Goal: Task Accomplishment & Management: Complete application form

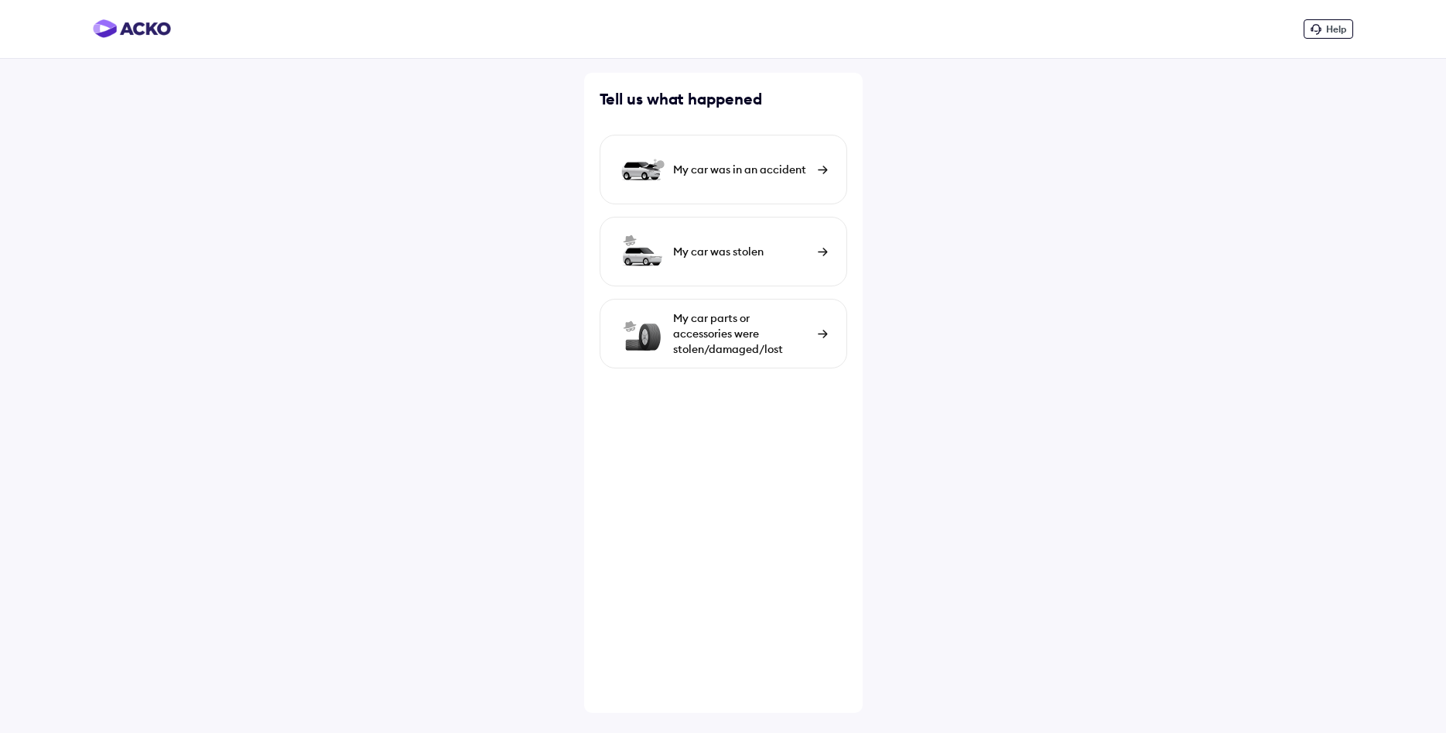
click at [722, 323] on div "My car parts or accessories were stolen/damaged/lost" at bounding box center [741, 333] width 137 height 46
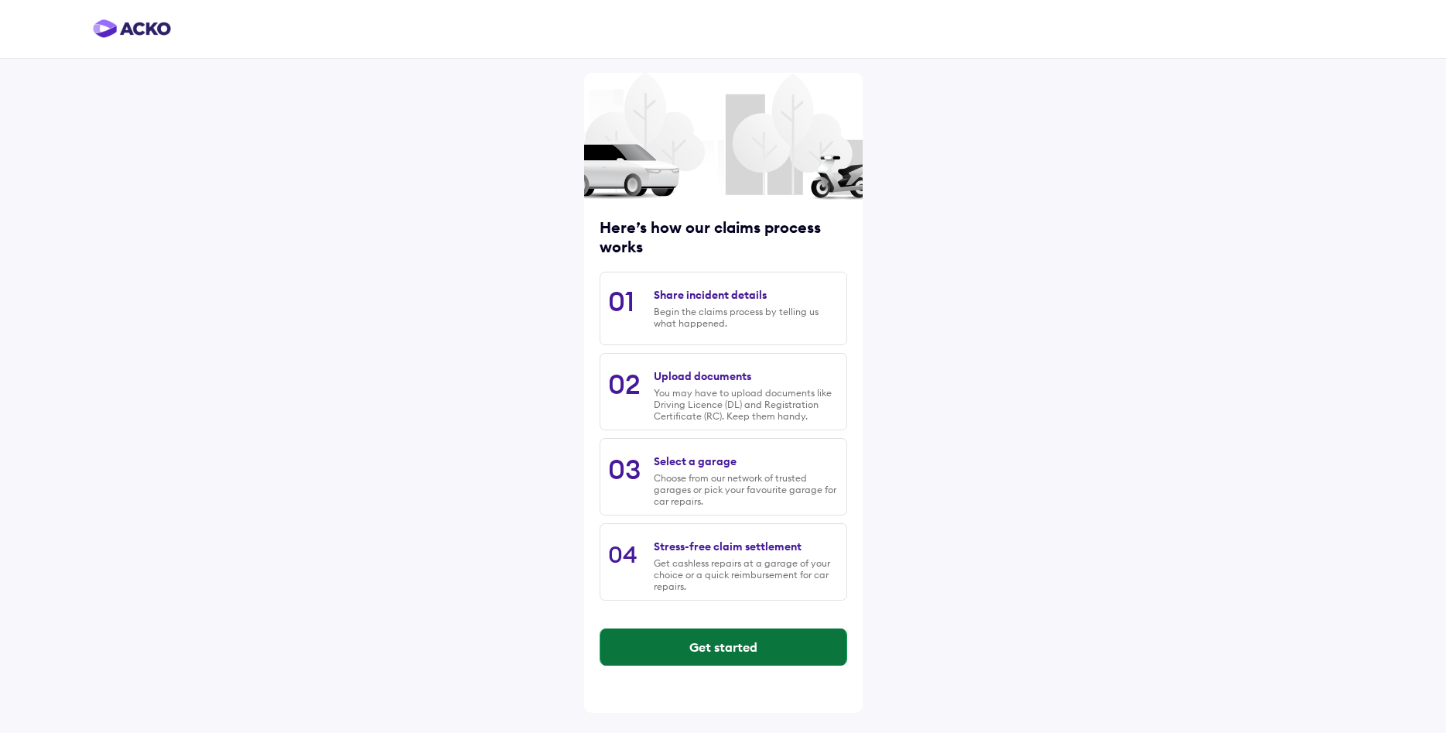
click at [716, 643] on button "Get started" at bounding box center [723, 646] width 246 height 37
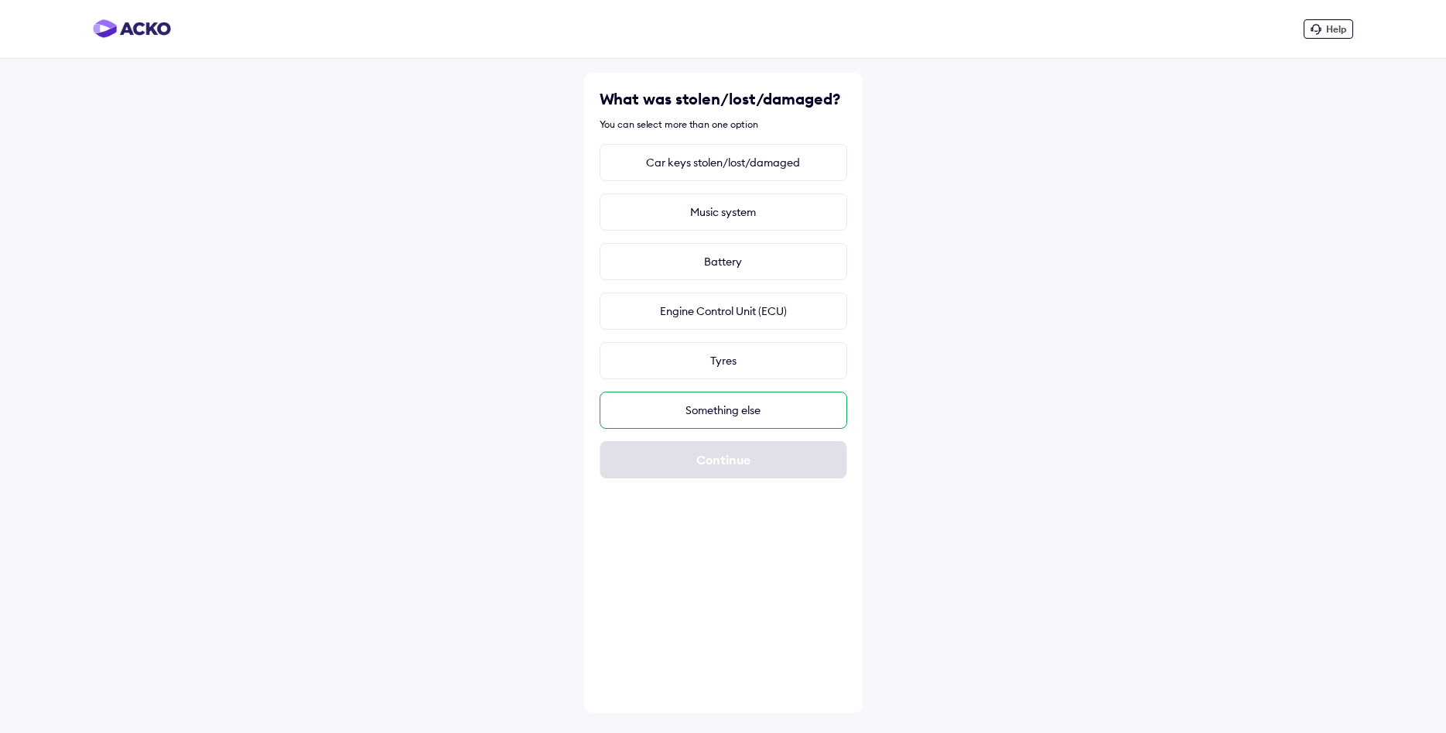
click at [716, 408] on div "Something else" at bounding box center [724, 409] width 248 height 37
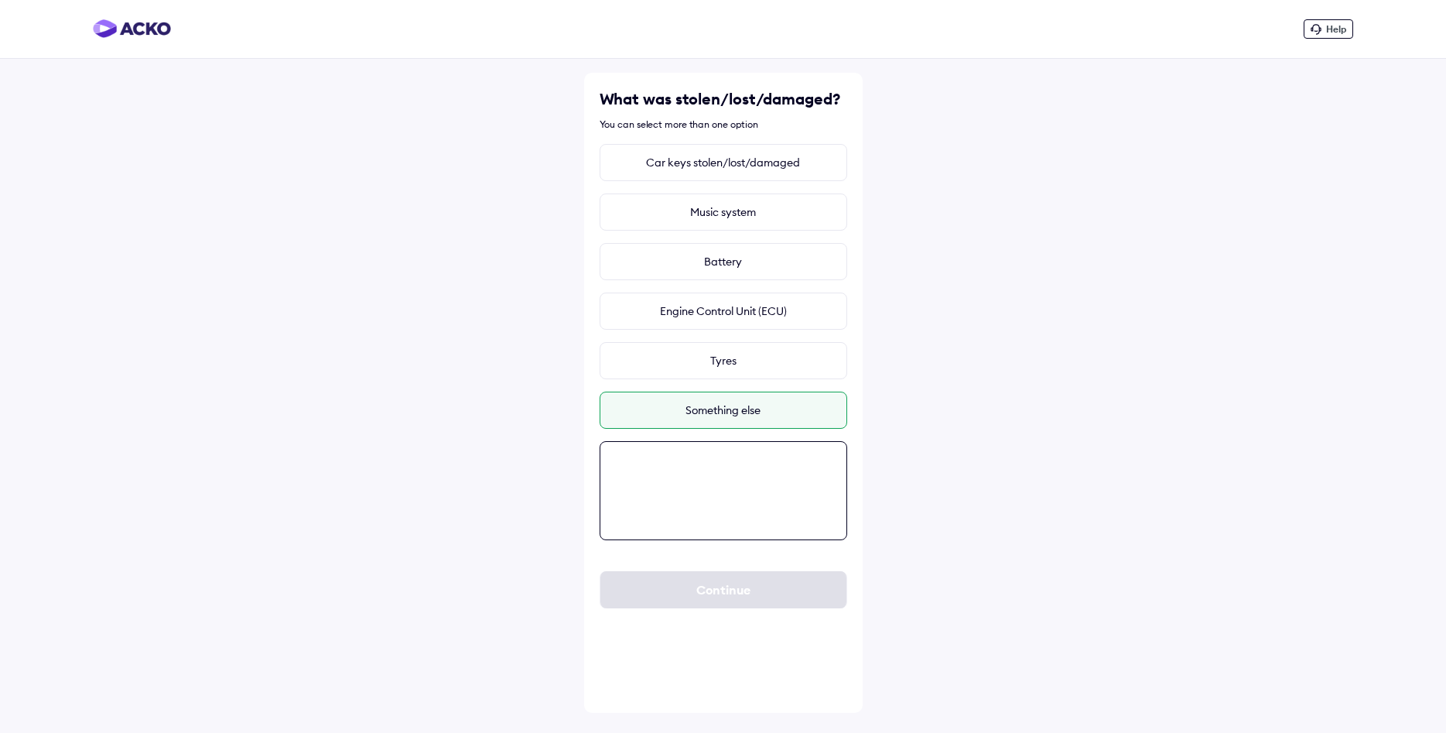
click at [651, 490] on textarea at bounding box center [724, 490] width 248 height 99
type textarea "*"
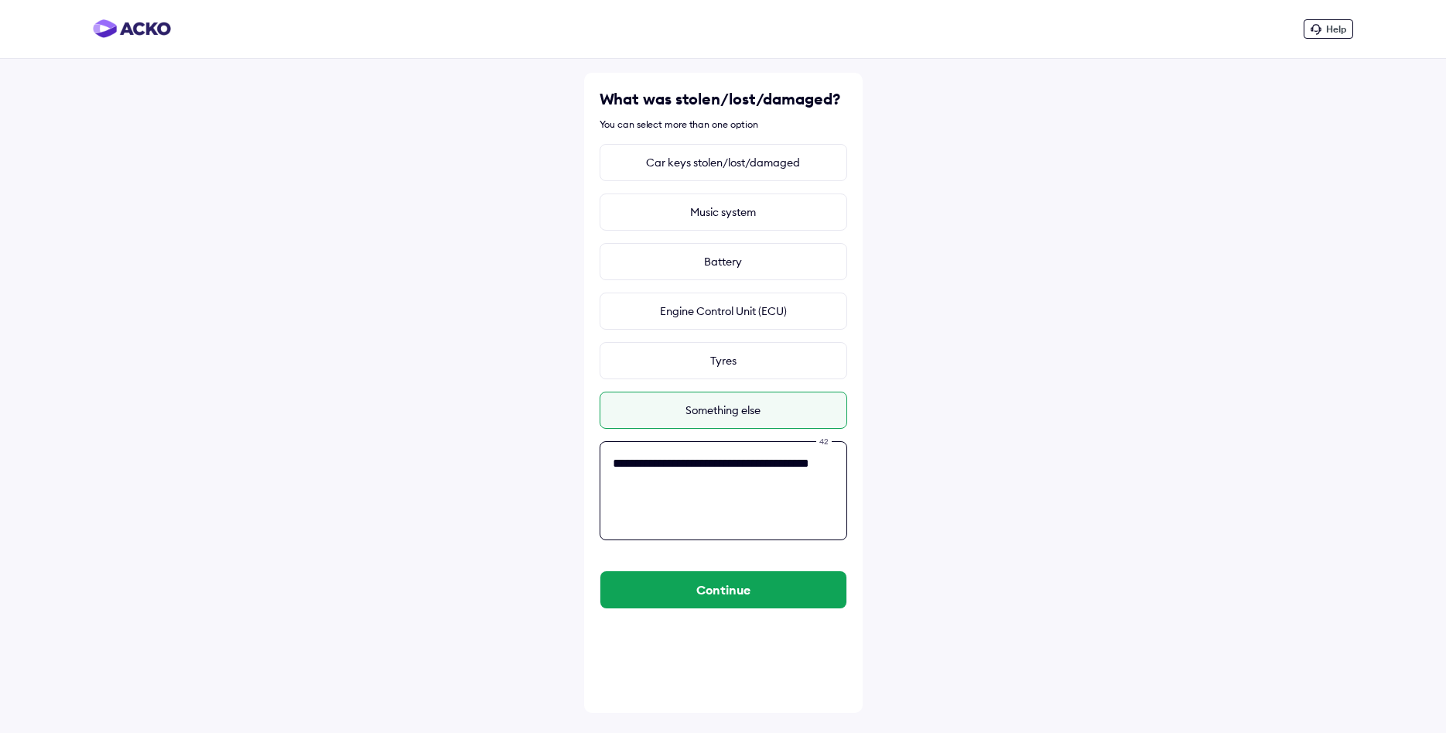
click at [692, 485] on textarea "**********" at bounding box center [724, 490] width 248 height 99
type textarea "**********"
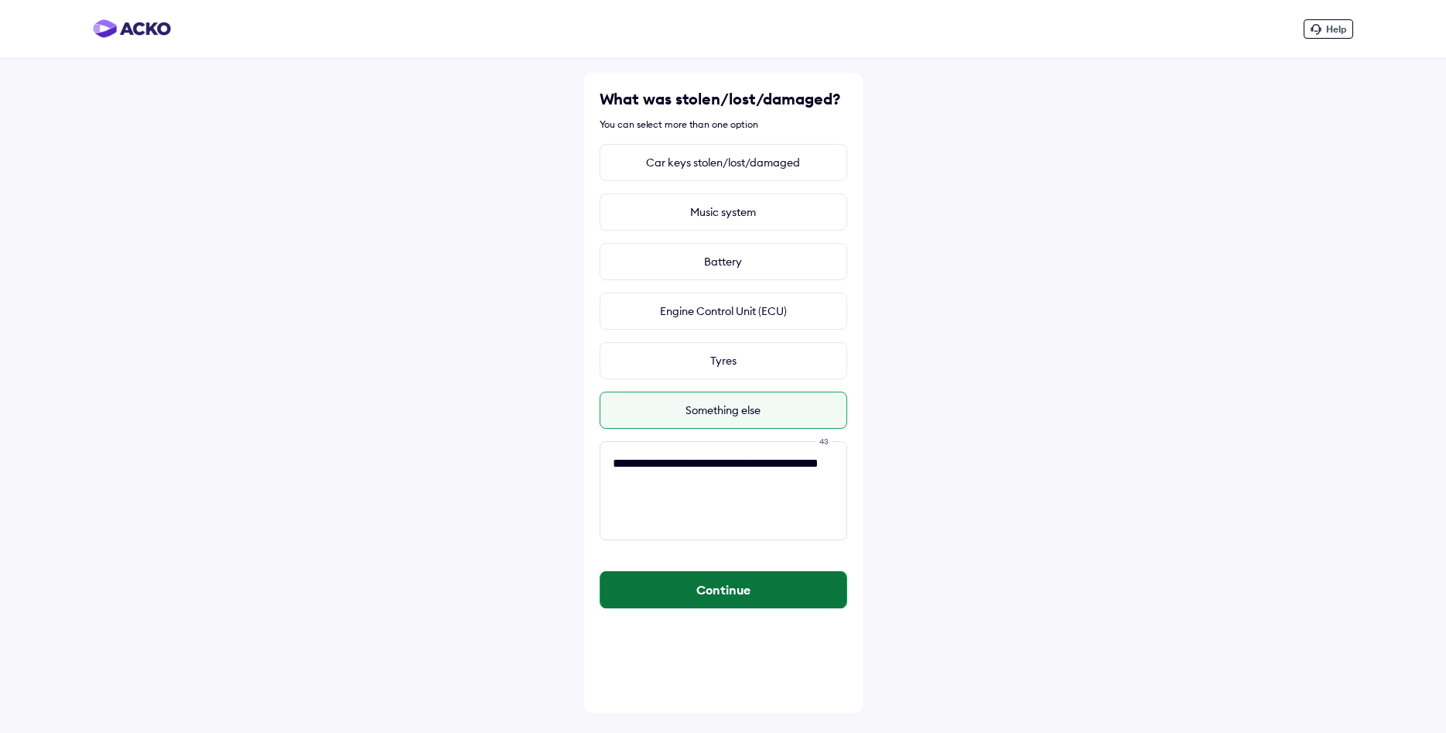
click at [720, 583] on button "Continue" at bounding box center [723, 589] width 246 height 37
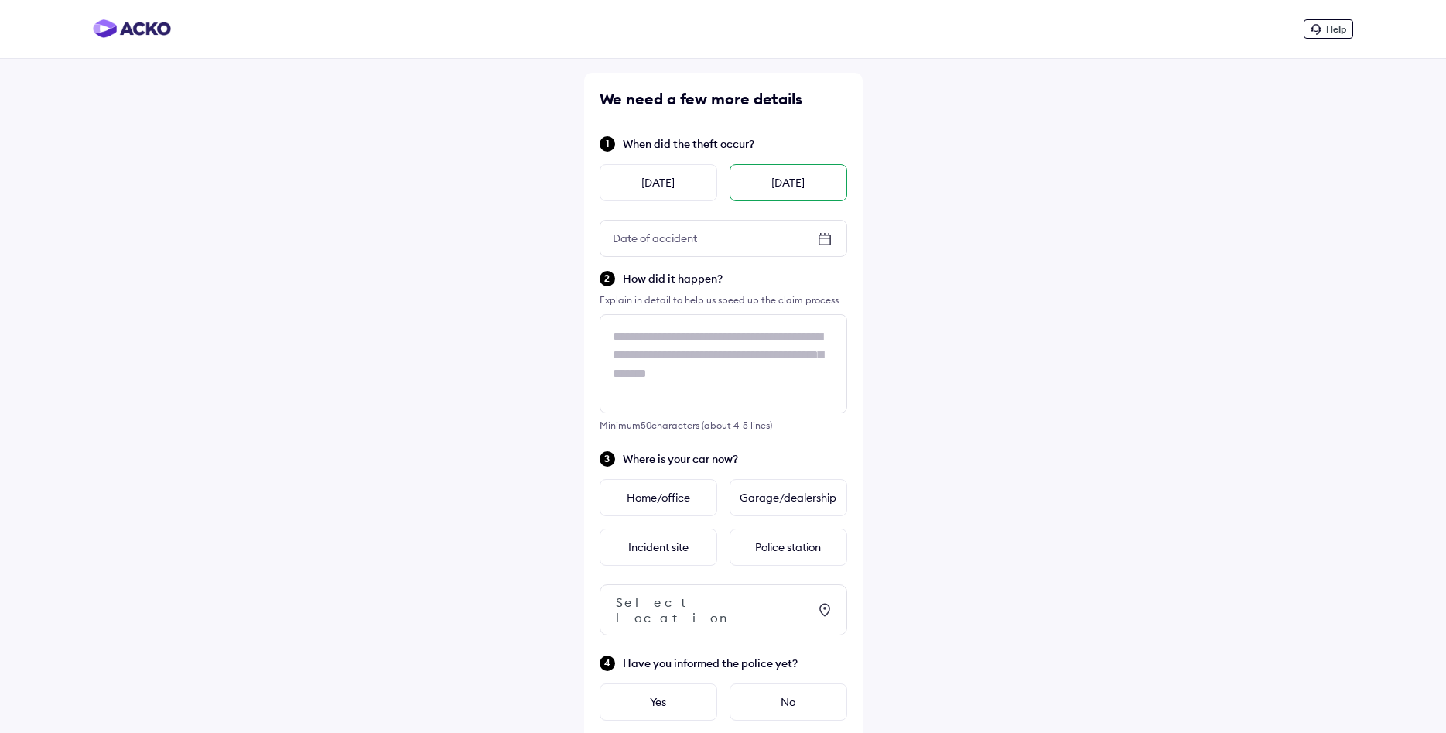
click at [782, 185] on div "[DATE]" at bounding box center [788, 182] width 118 height 37
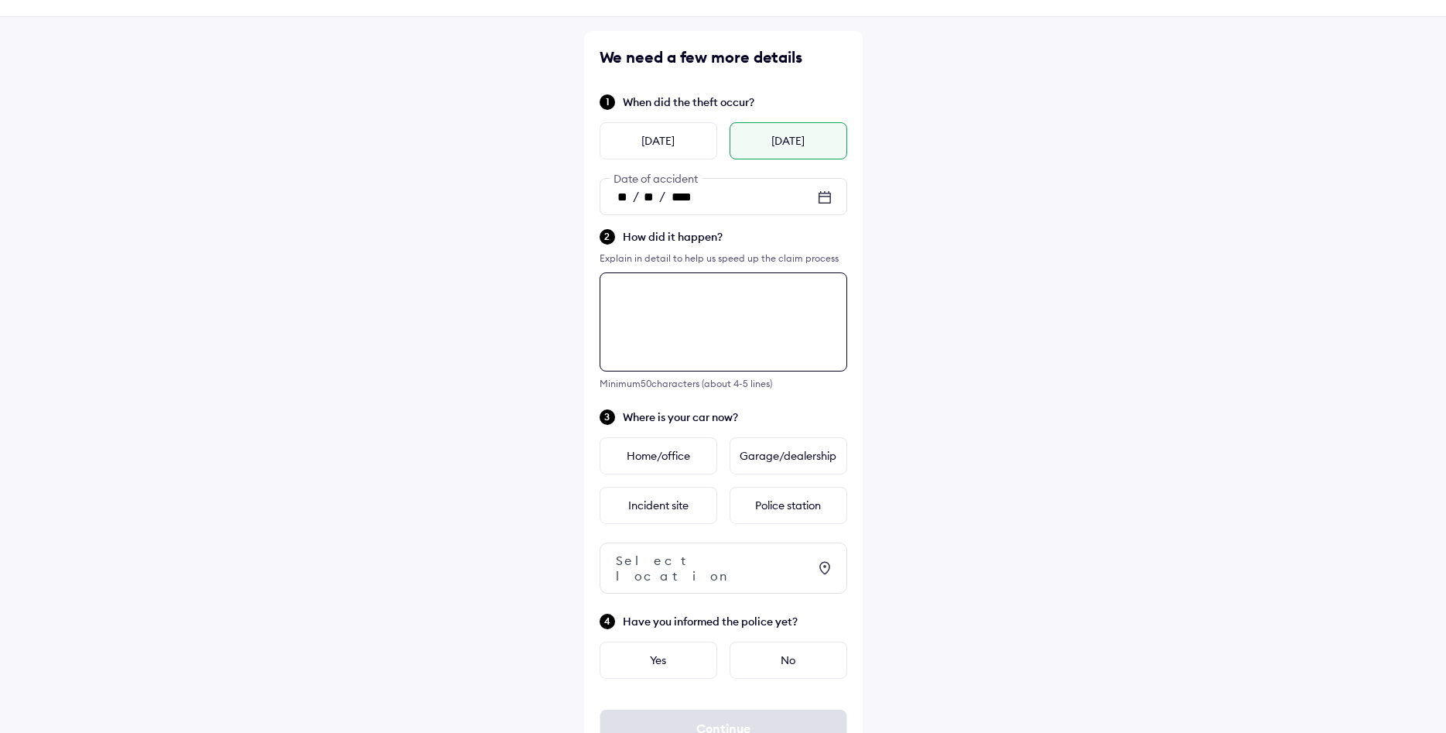
click at [680, 347] on textarea at bounding box center [724, 321] width 248 height 99
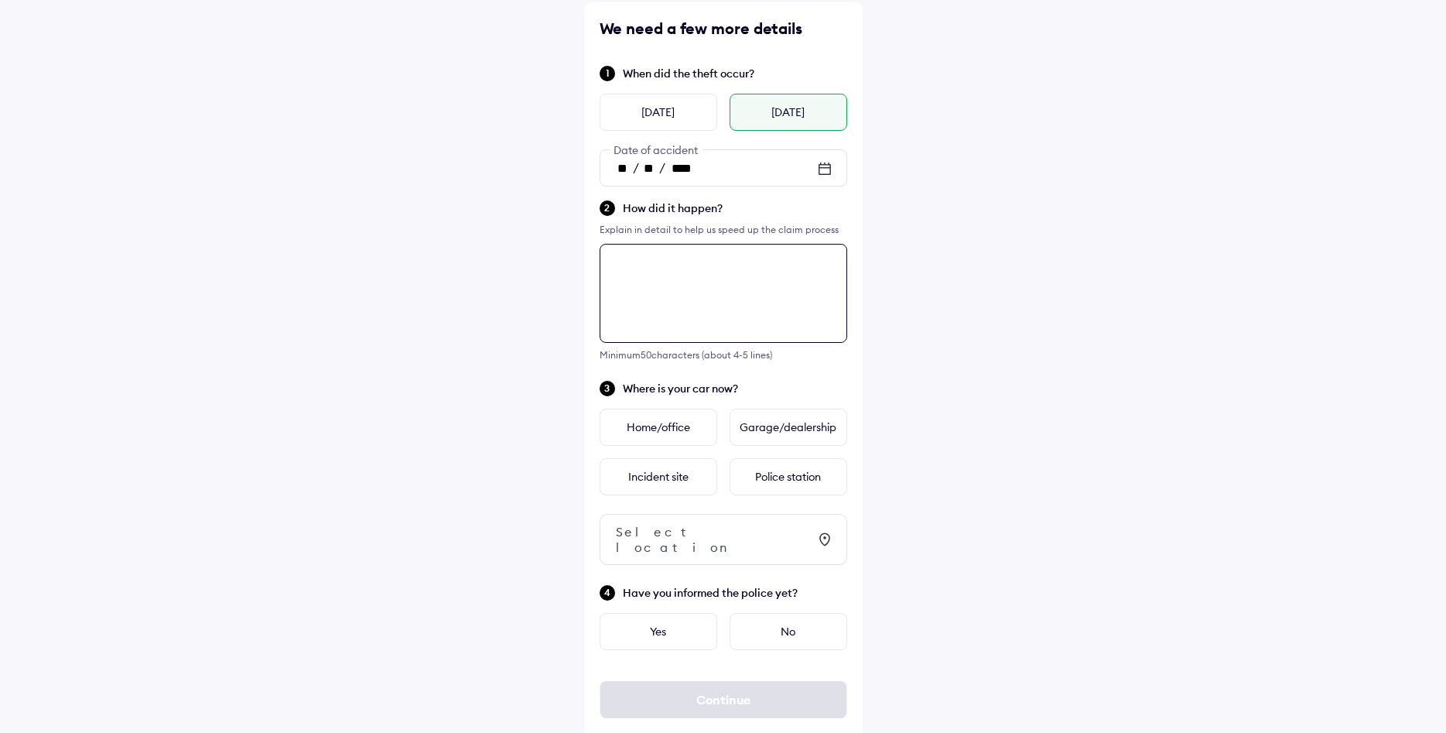
scroll to position [71, 0]
type textarea "*"
click at [777, 306] on textarea "**********" at bounding box center [724, 292] width 248 height 99
type textarea "**********"
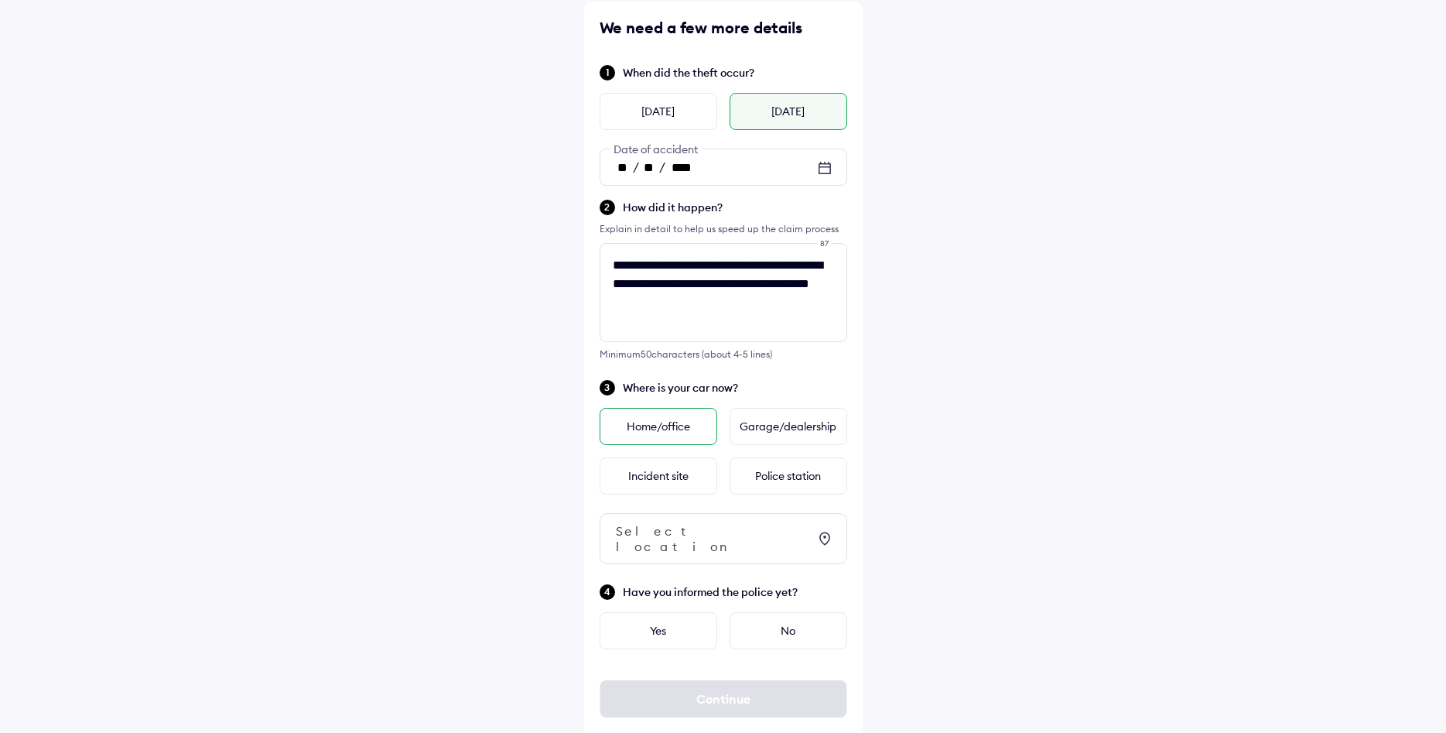
click at [675, 427] on div "Home/office" at bounding box center [659, 426] width 118 height 37
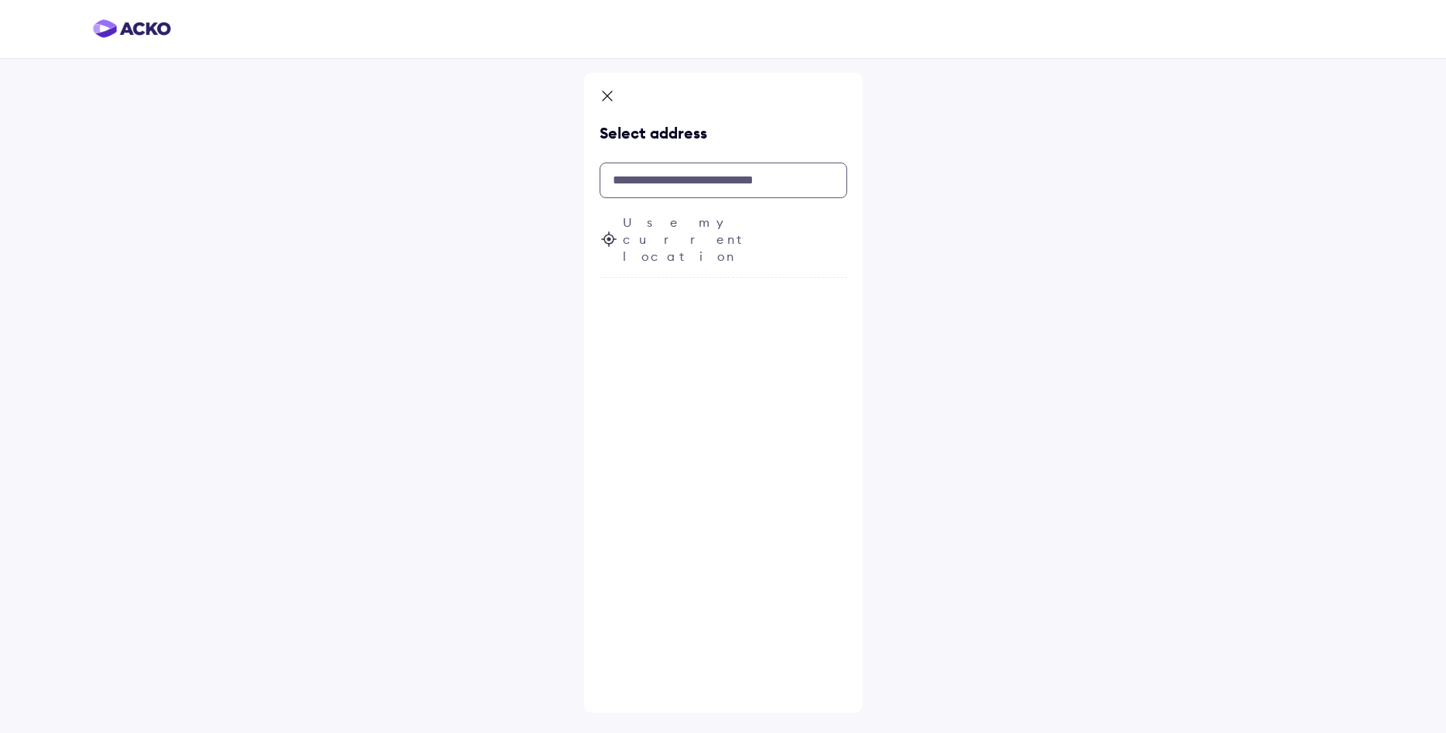
click at [730, 176] on input "text" at bounding box center [724, 180] width 248 height 36
click at [694, 227] on span "Use my current location" at bounding box center [735, 239] width 224 height 51
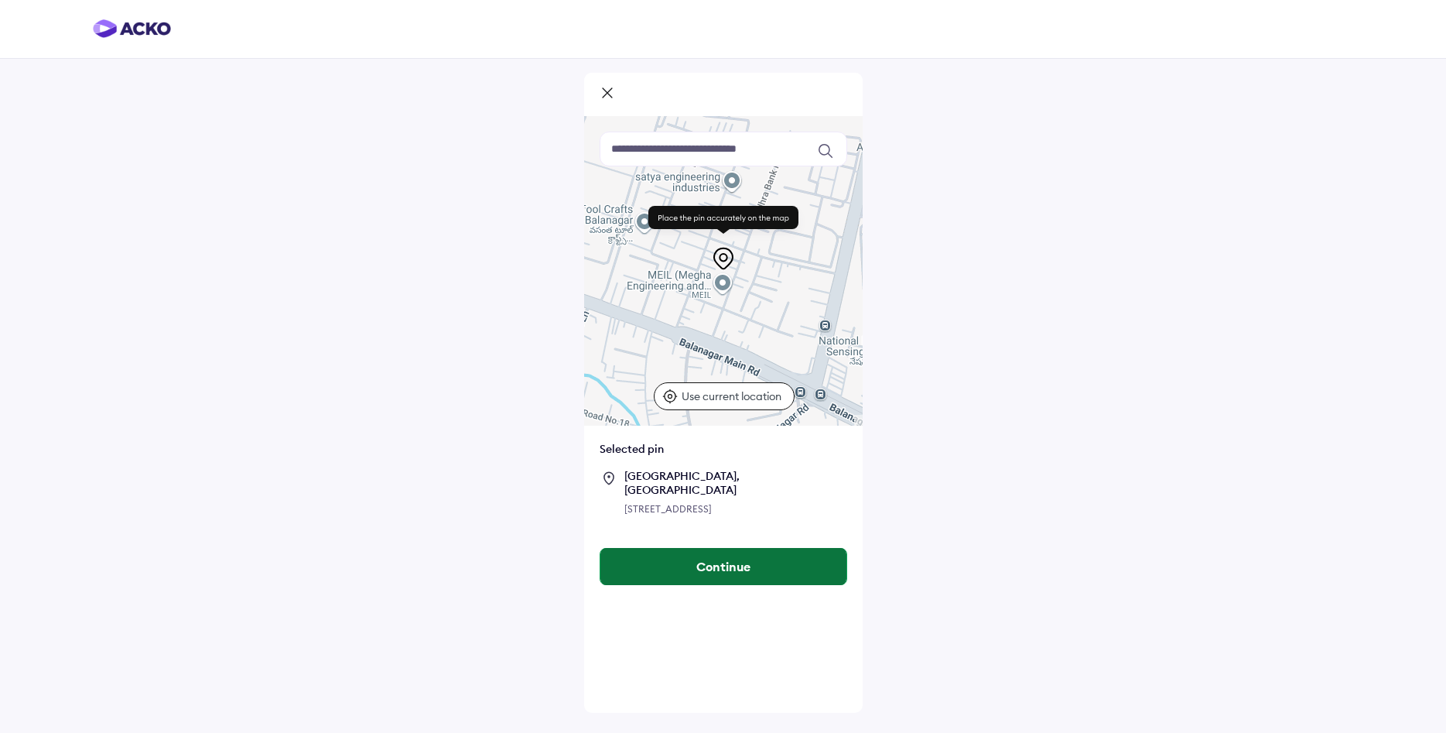
click at [724, 567] on button "Continue" at bounding box center [723, 566] width 246 height 37
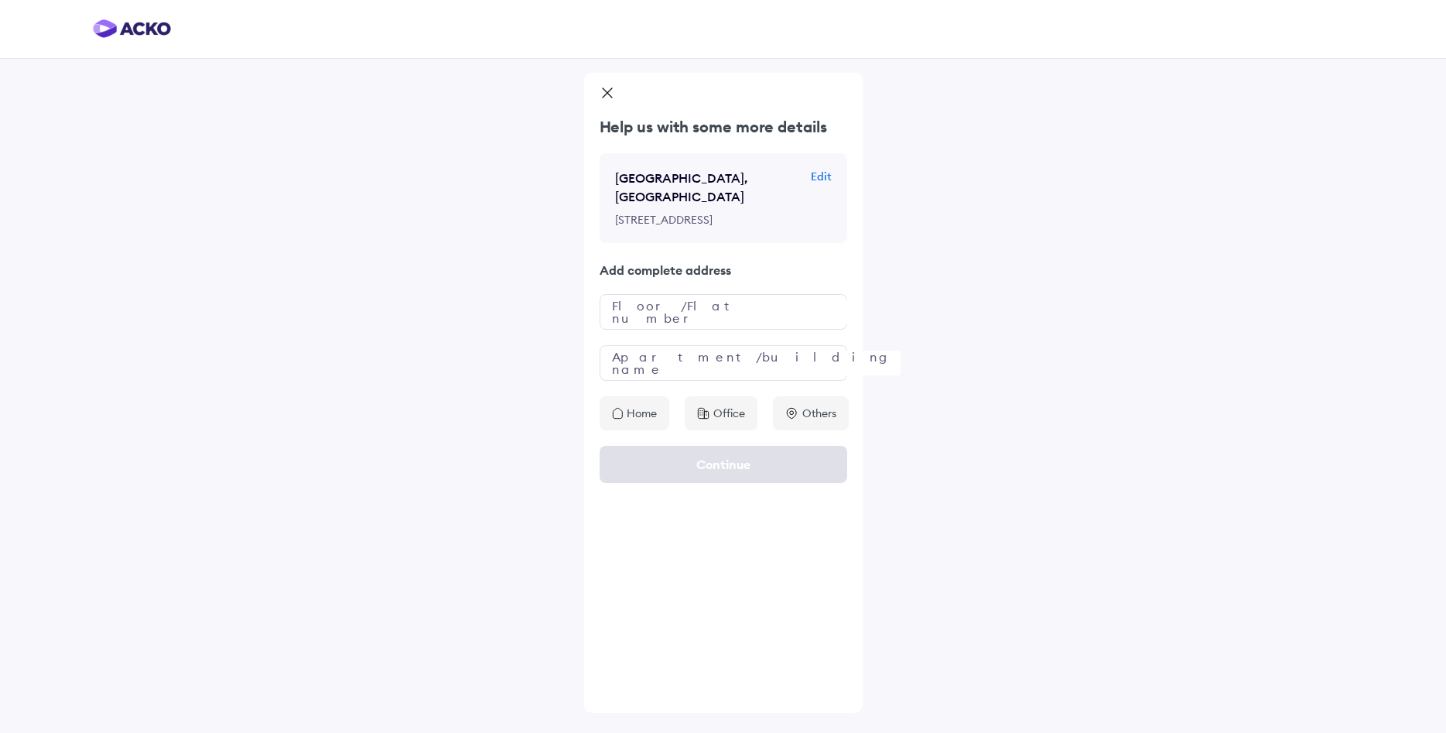
click at [743, 421] on p "Office" at bounding box center [729, 412] width 32 height 15
click at [702, 320] on input "text" at bounding box center [724, 312] width 248 height 36
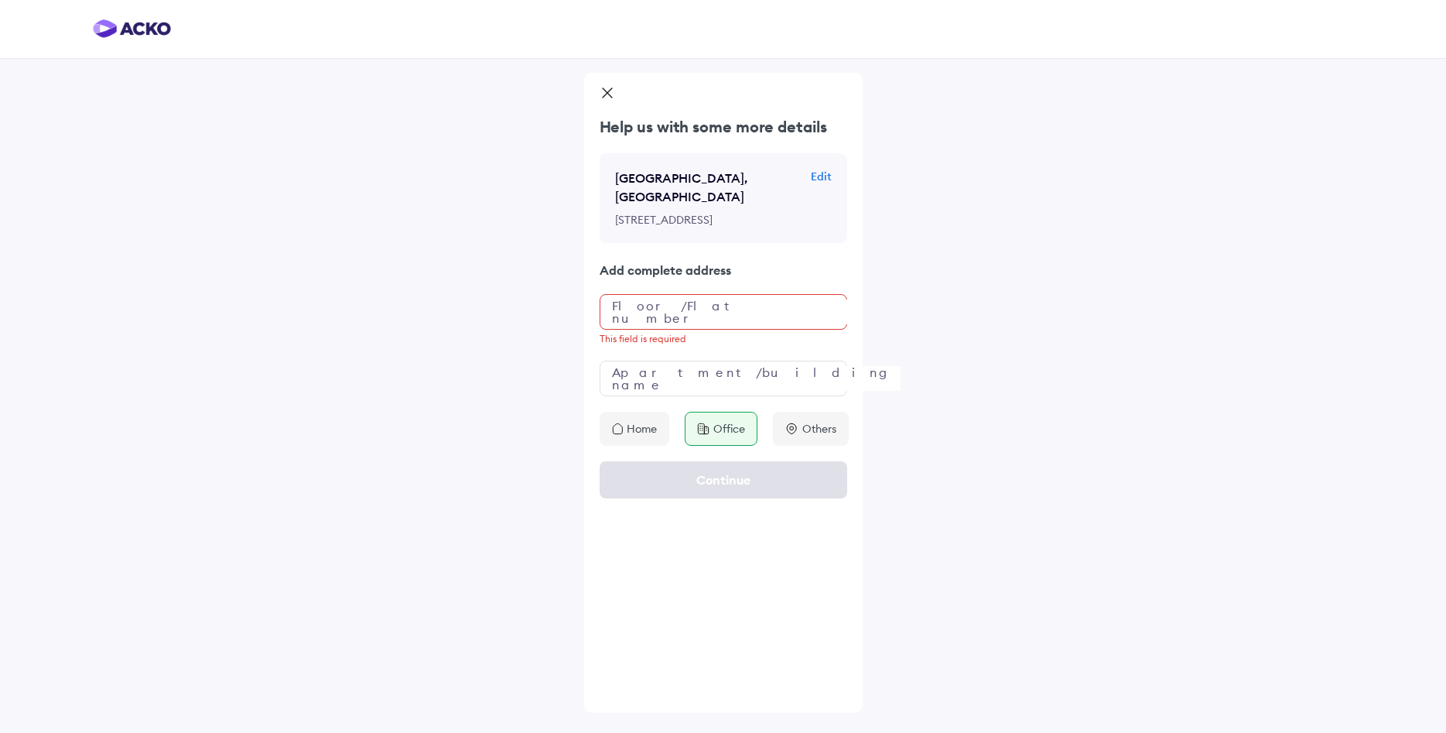
drag, startPoint x: 617, startPoint y: 200, endPoint x: 705, endPoint y: 226, distance: 92.5
click at [705, 226] on p "[STREET_ADDRESS]" at bounding box center [711, 219] width 193 height 15
copy p "[STREET_ADDRESS]"
click at [671, 323] on input "text" at bounding box center [724, 312] width 248 height 36
paste input "**********"
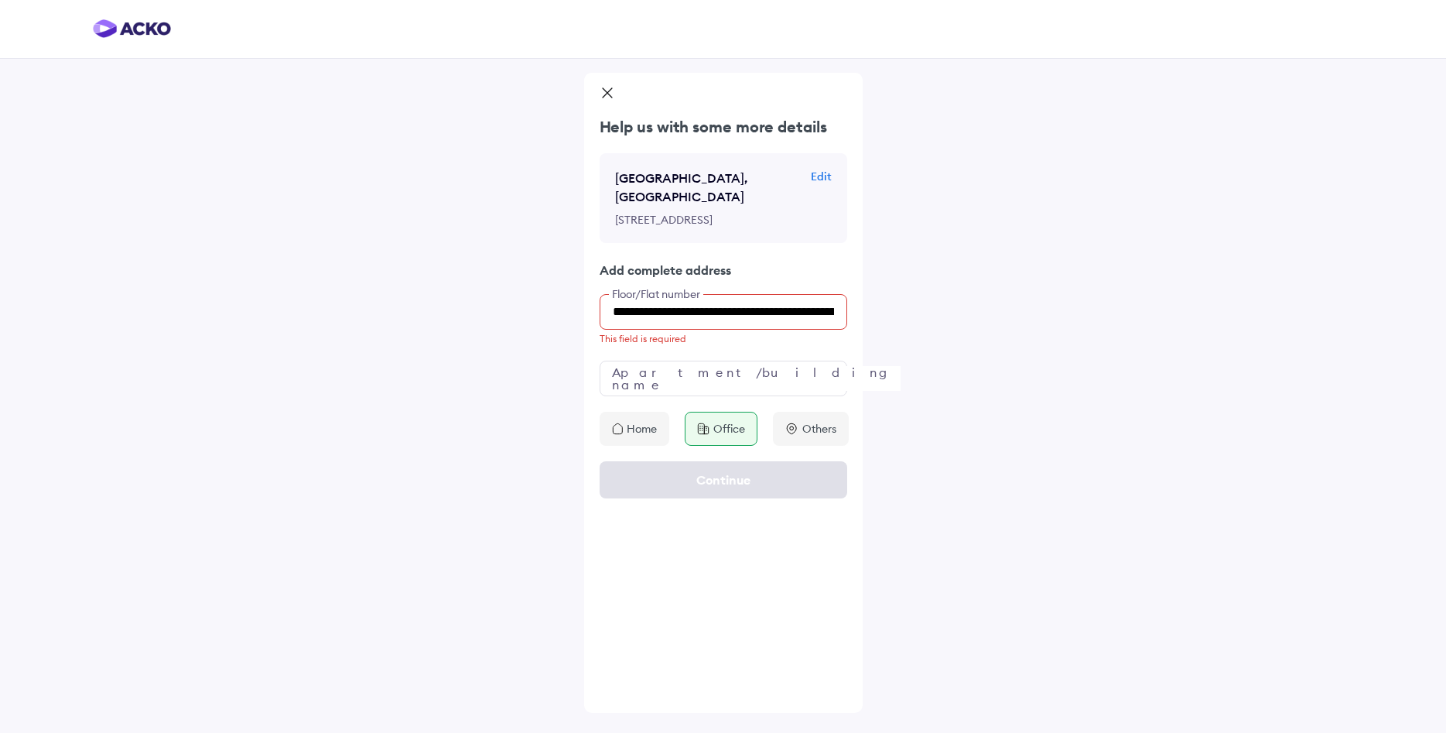
scroll to position [0, 248]
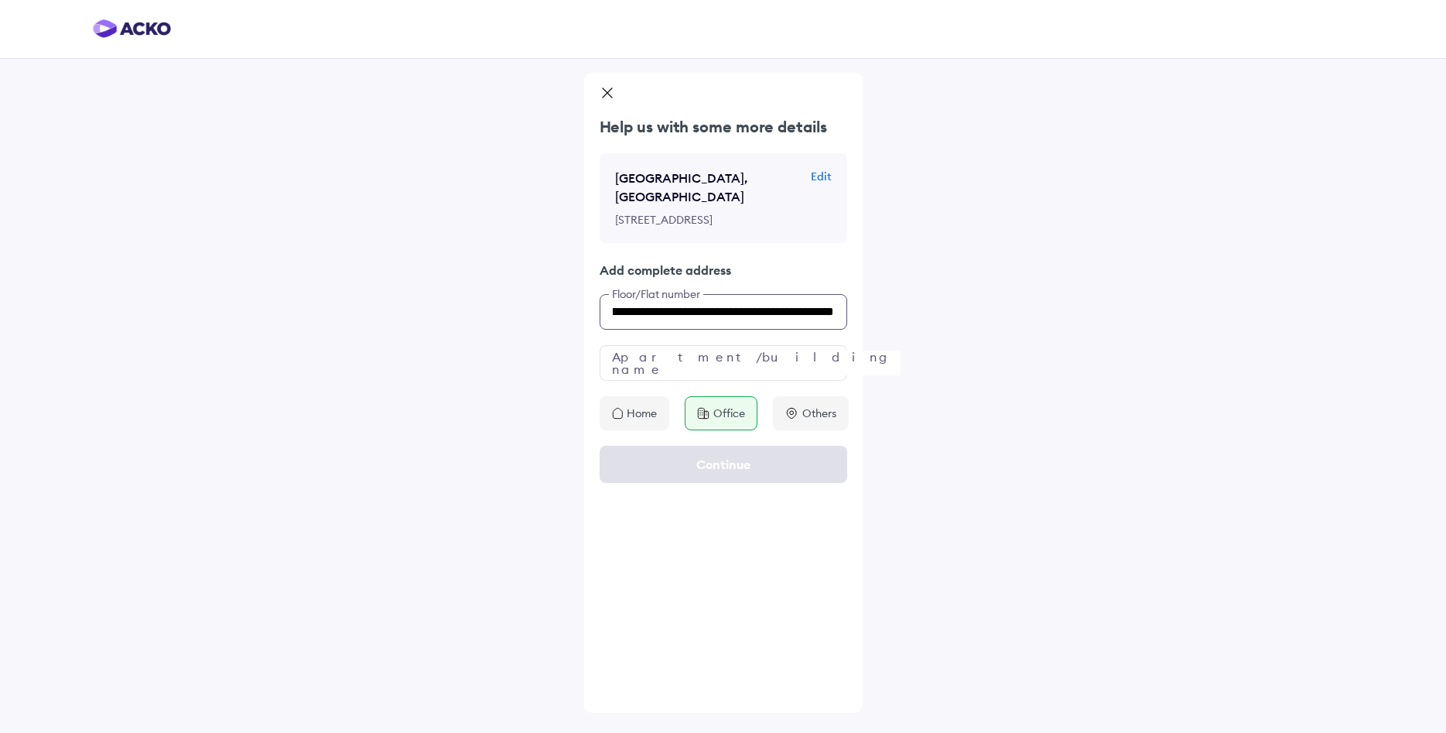
type input "**********"
click at [712, 426] on div "Office" at bounding box center [721, 413] width 73 height 34
click at [708, 381] on input "text" at bounding box center [724, 363] width 248 height 36
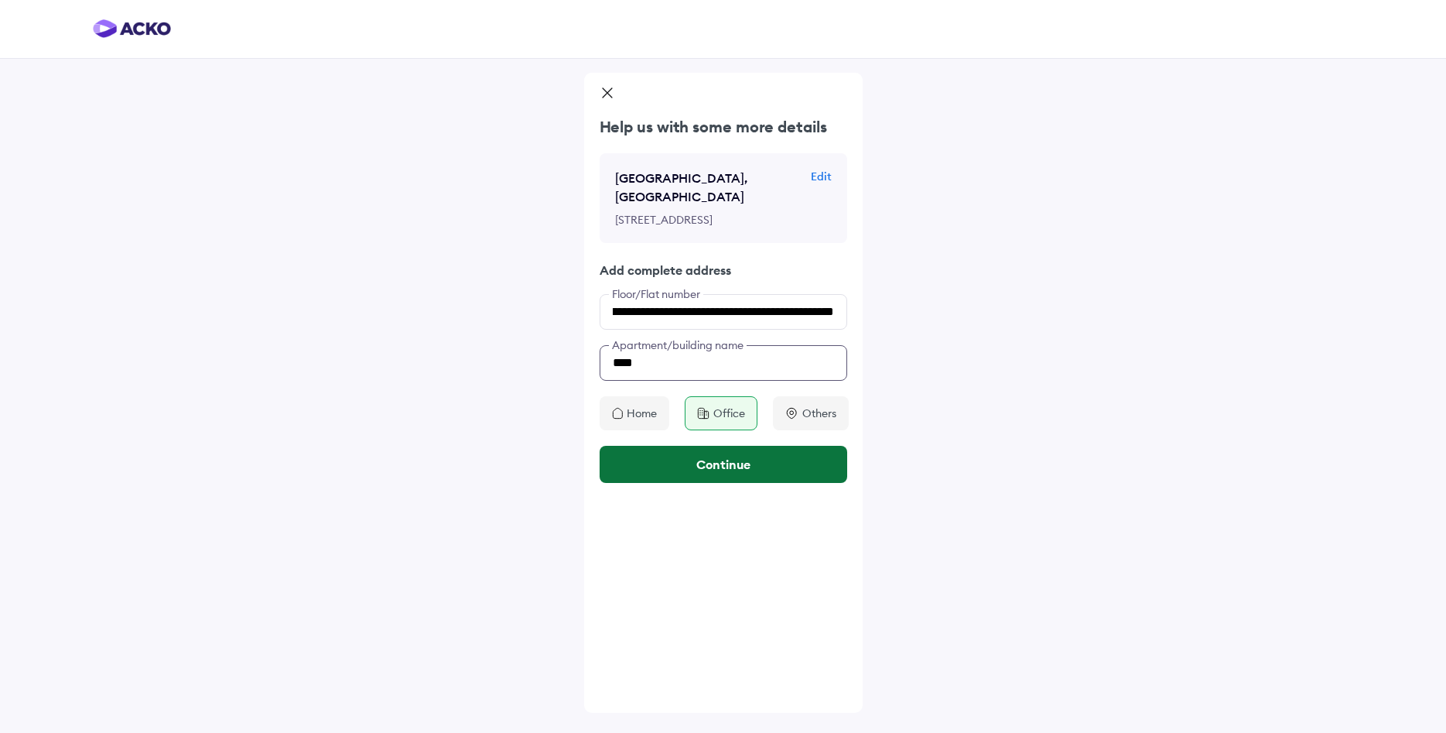
type input "****"
click at [777, 480] on button "Continue" at bounding box center [724, 464] width 248 height 37
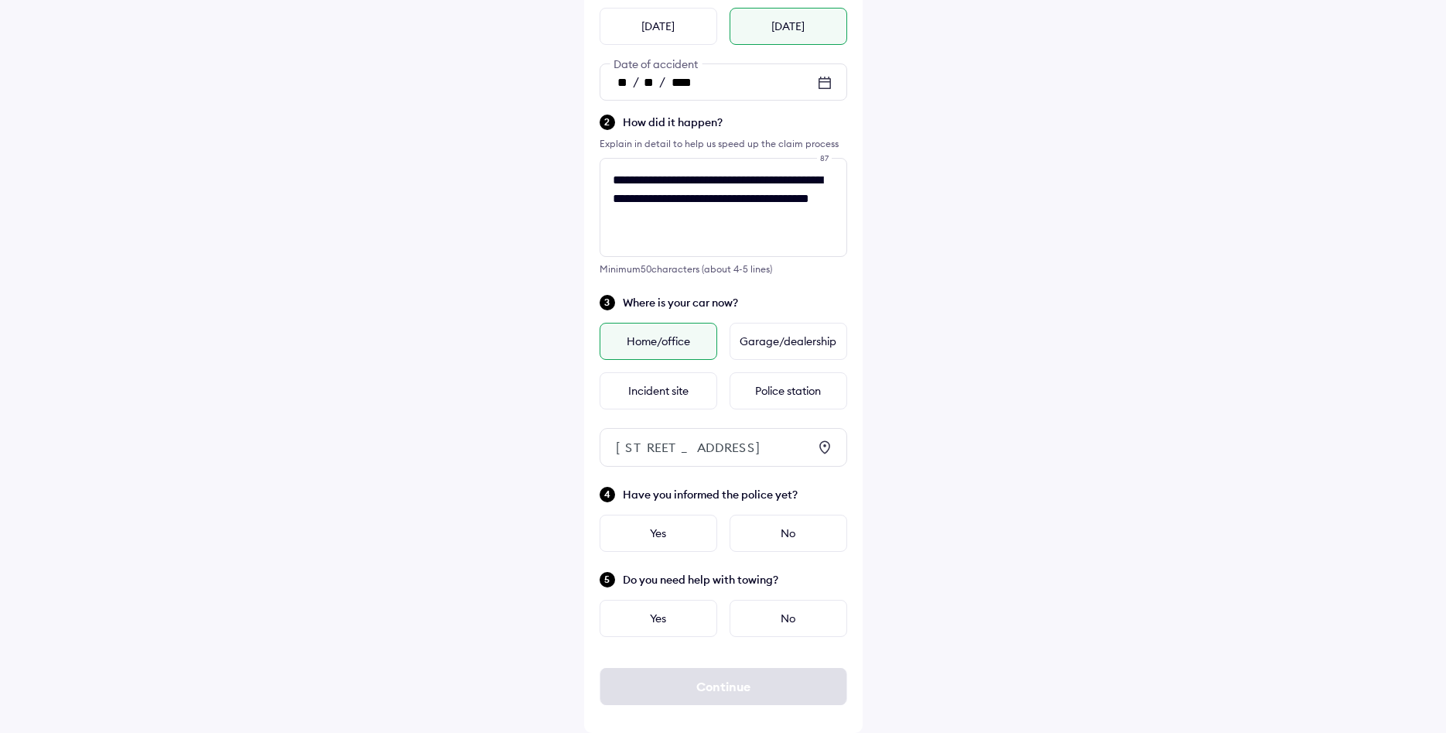
scroll to position [184, 0]
click at [793, 531] on div "No" at bounding box center [788, 532] width 118 height 37
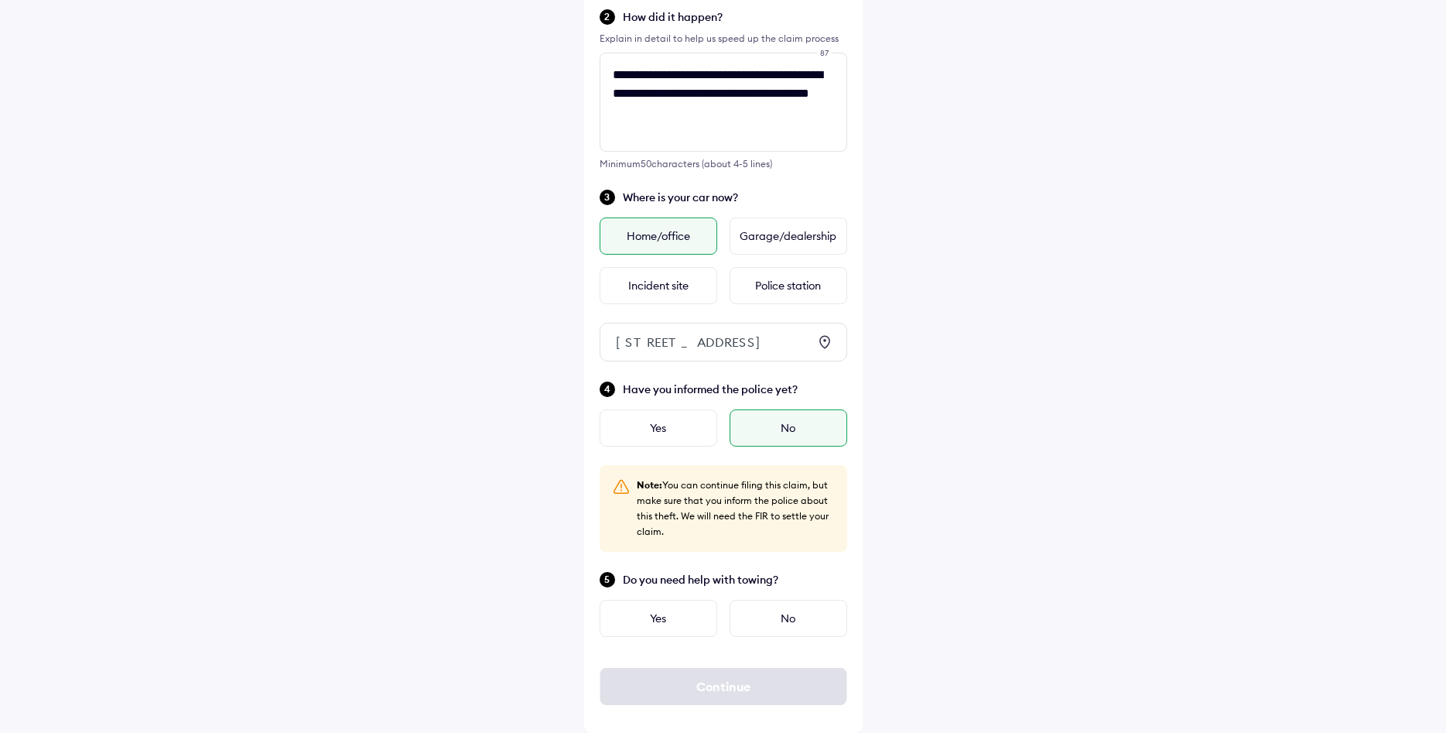
scroll to position [289, 0]
click at [776, 620] on div "No" at bounding box center [788, 618] width 118 height 37
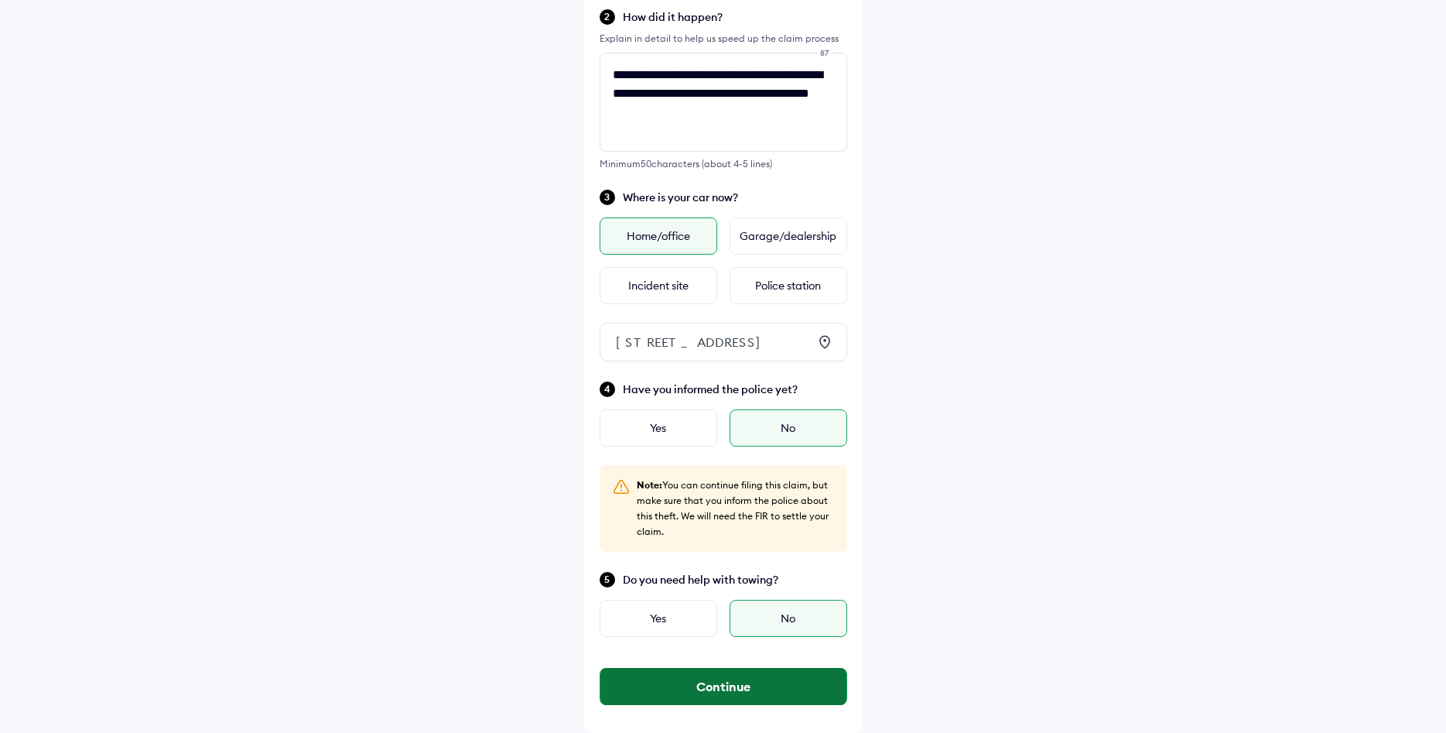
click at [736, 683] on button "Continue" at bounding box center [723, 686] width 246 height 37
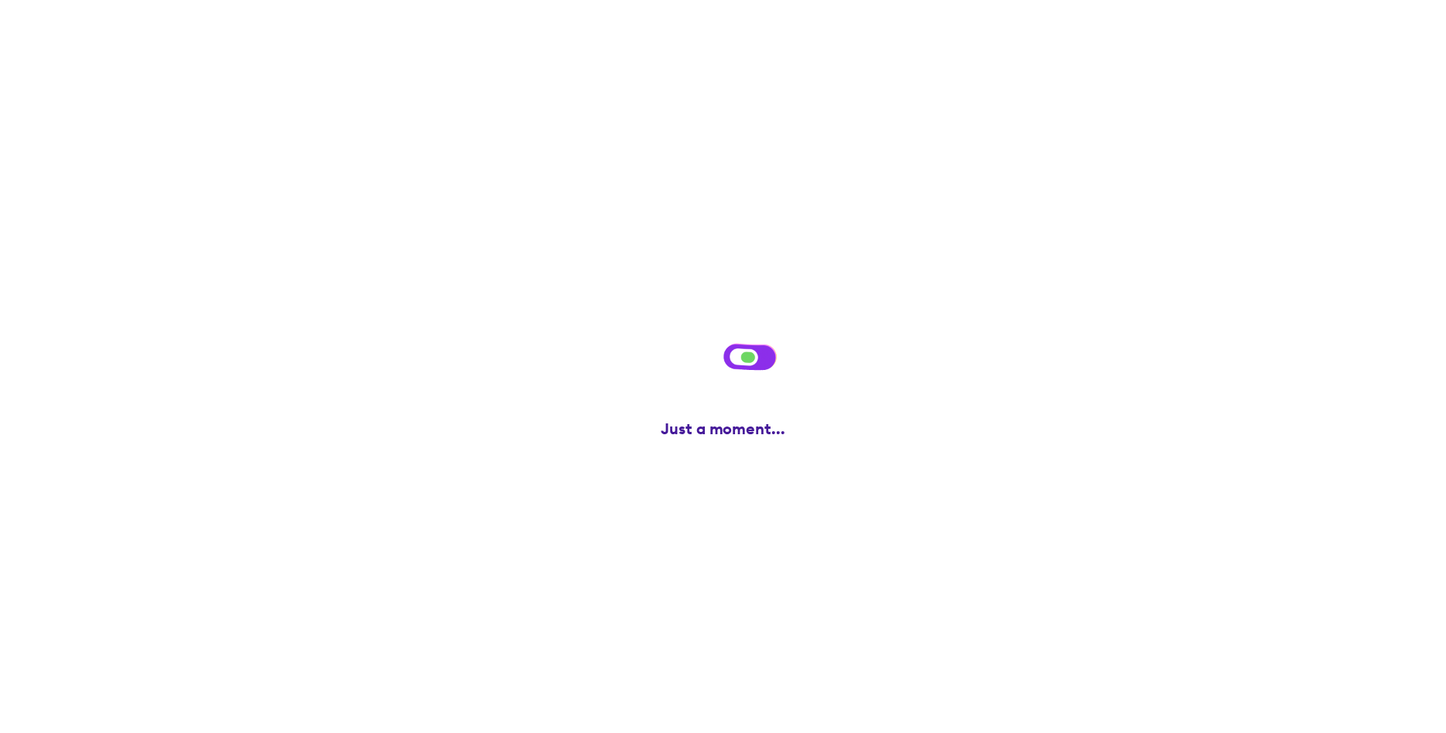
scroll to position [0, 0]
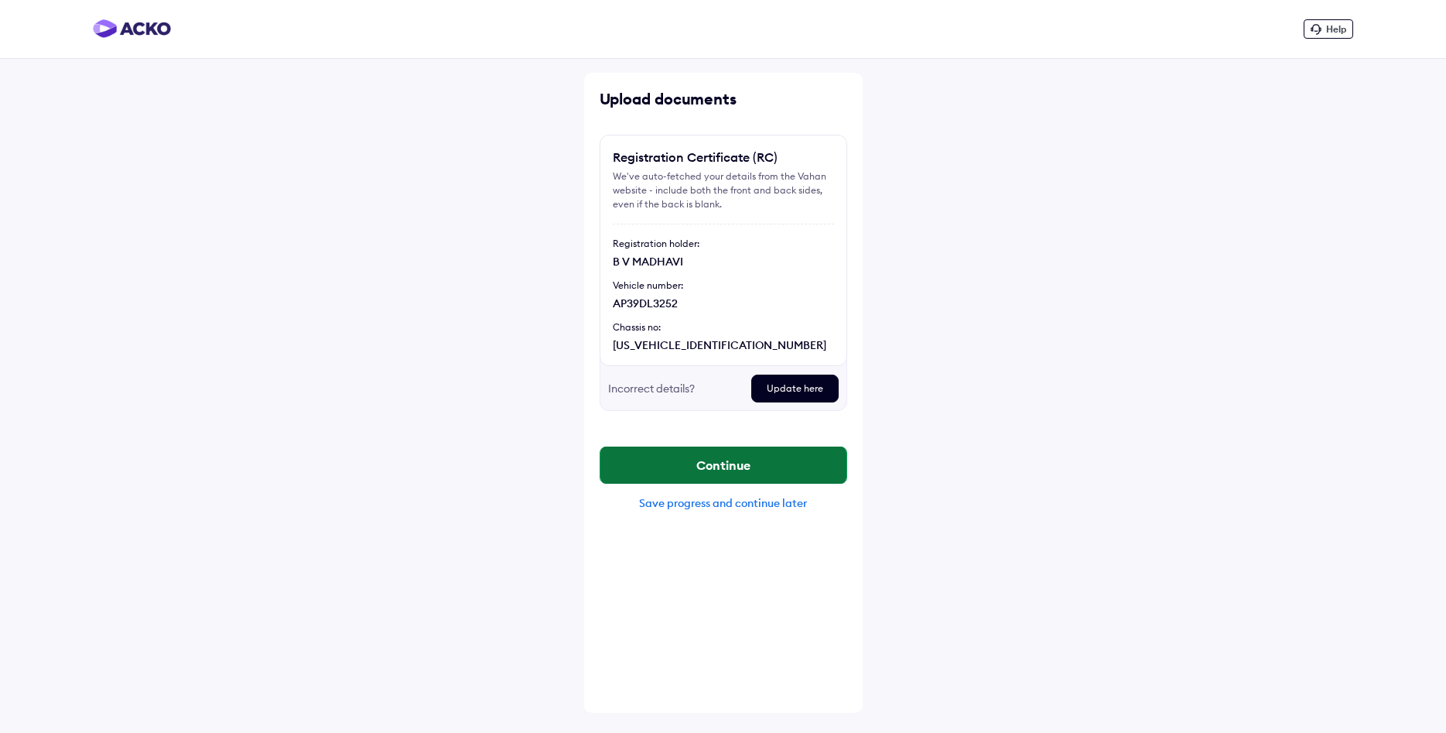
click at [744, 463] on button "Continue" at bounding box center [723, 464] width 246 height 37
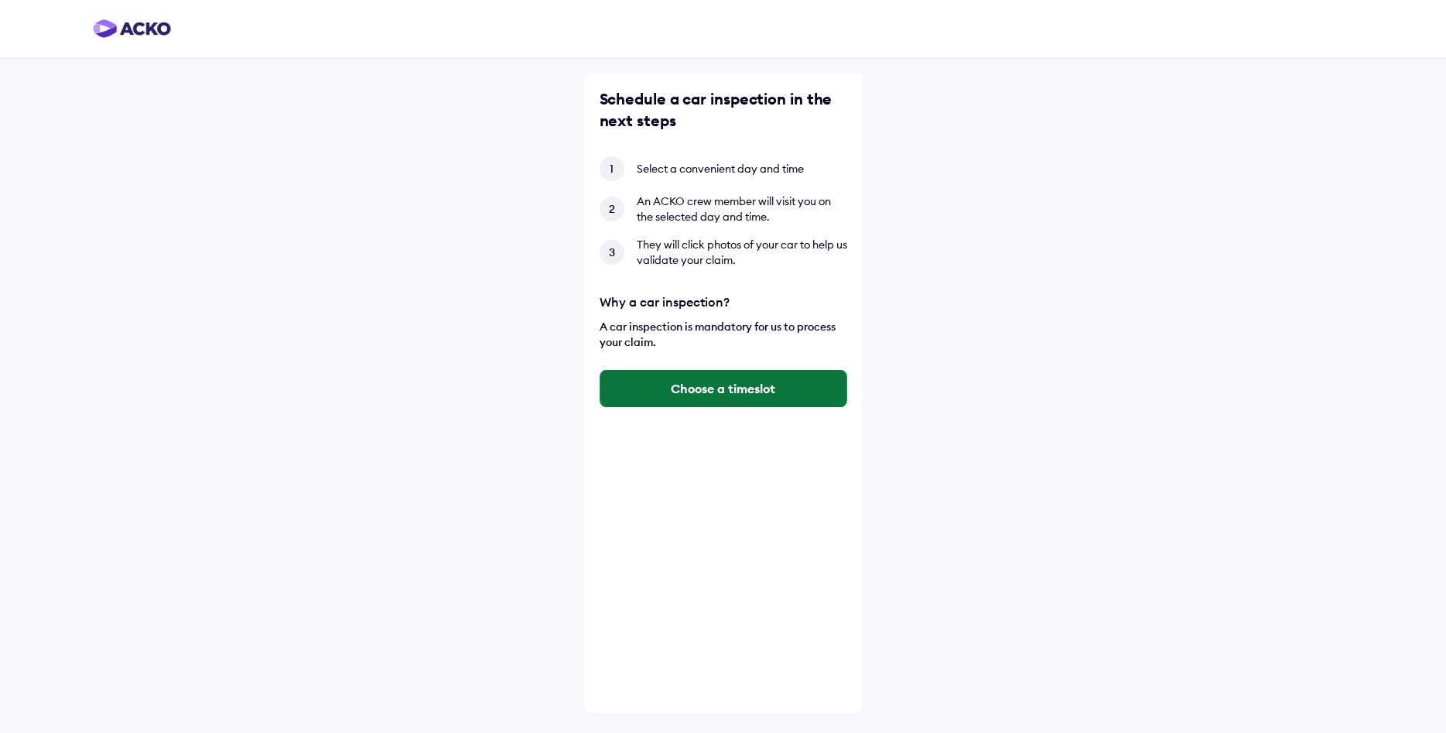
click at [714, 384] on button "Choose a timeslot" at bounding box center [723, 388] width 246 height 37
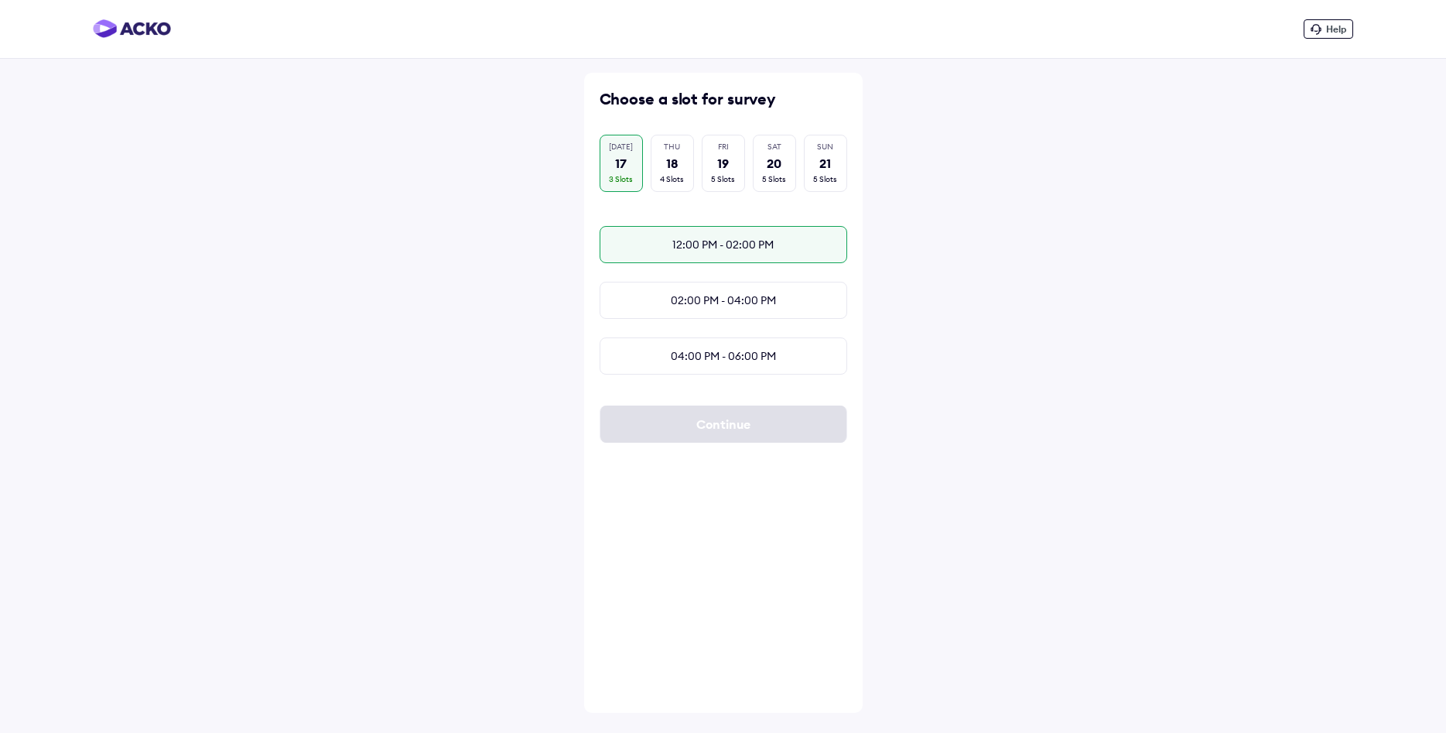
click at [702, 241] on div "12:00 PM - 02:00 PM" at bounding box center [724, 244] width 248 height 37
click at [718, 422] on button "Continue" at bounding box center [723, 423] width 246 height 37
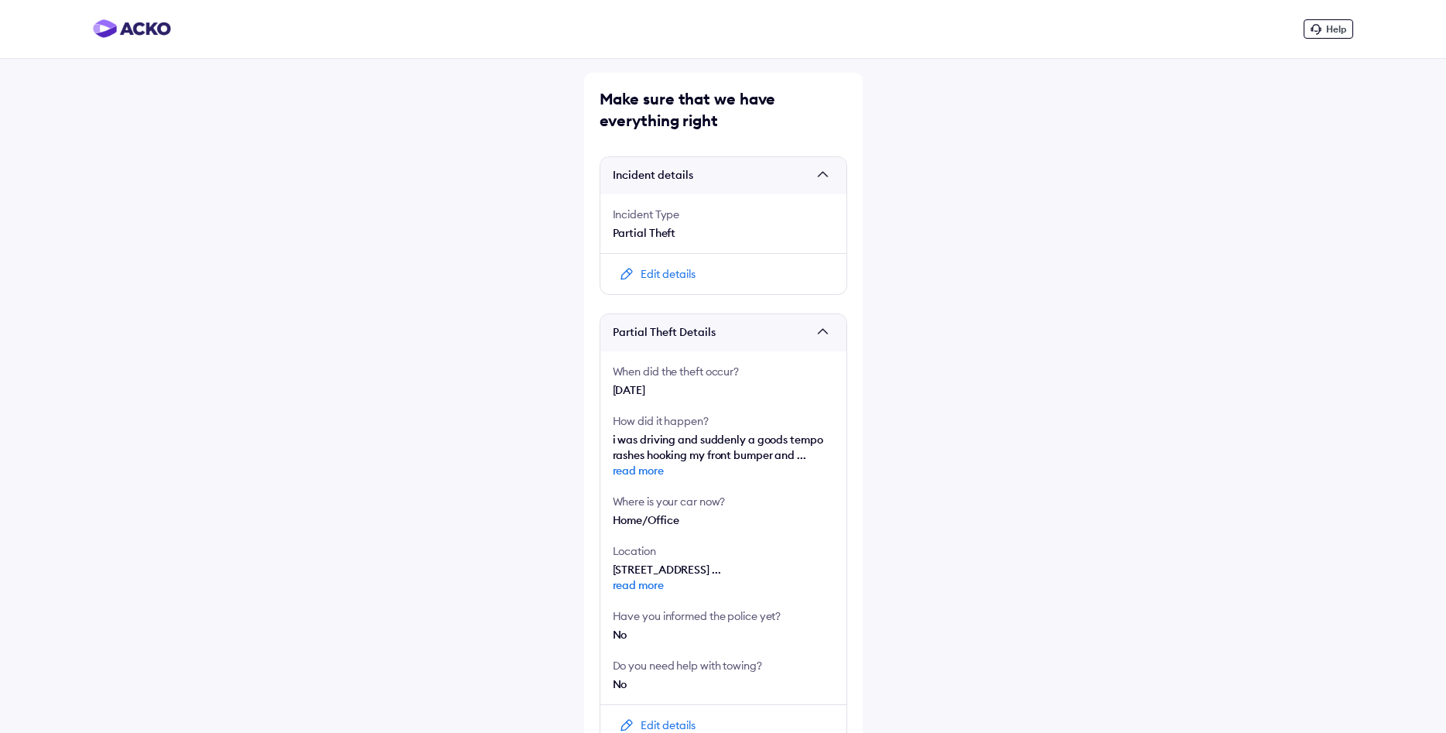
click at [820, 173] on span at bounding box center [825, 175] width 15 height 15
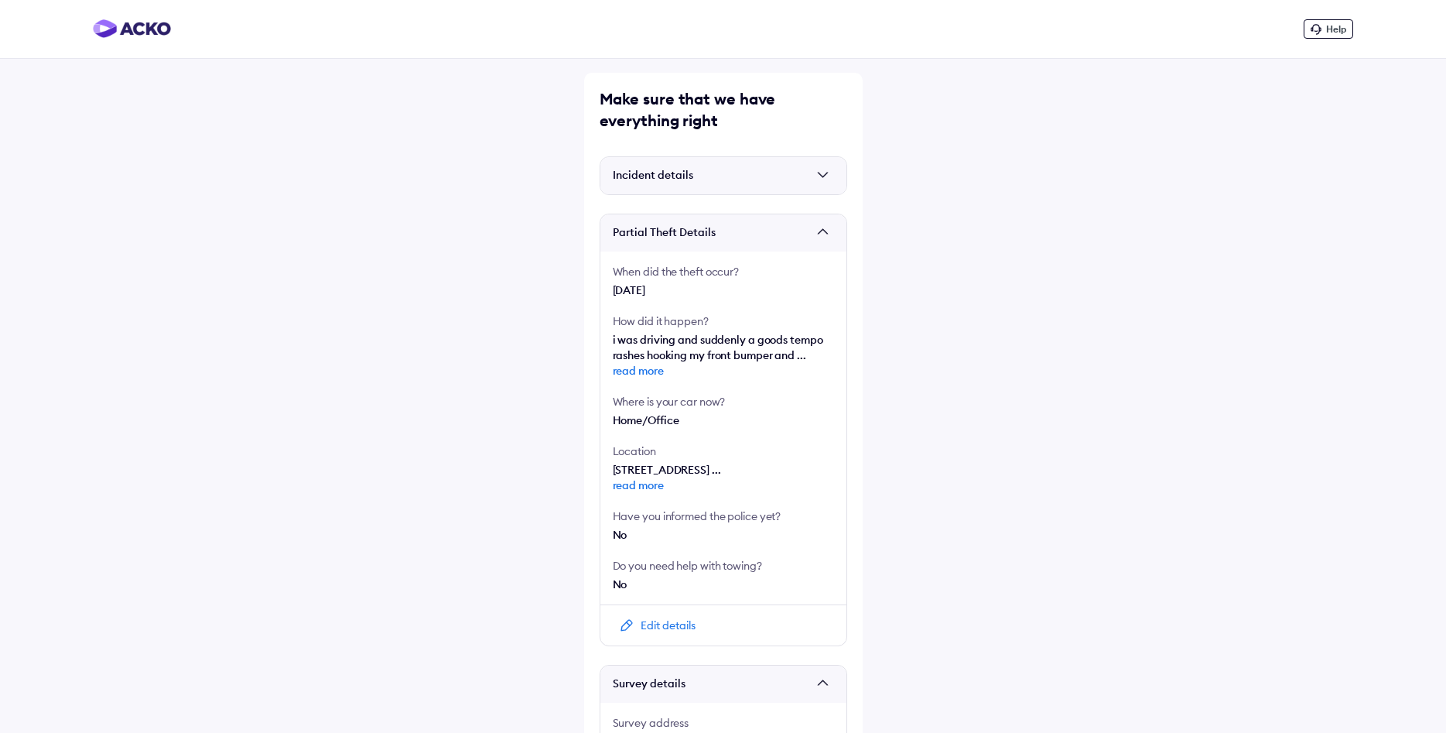
click at [821, 173] on span at bounding box center [825, 175] width 15 height 15
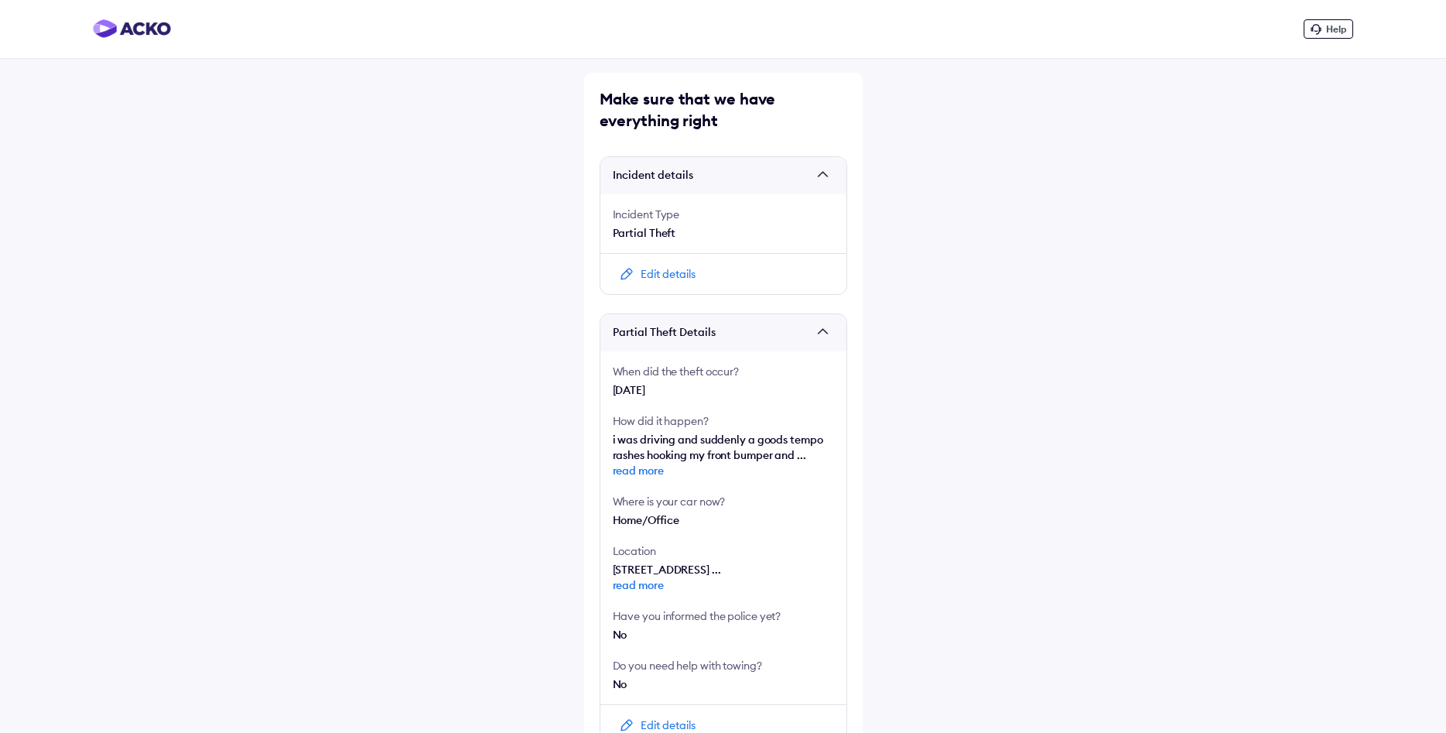
click at [821, 173] on span at bounding box center [825, 175] width 15 height 15
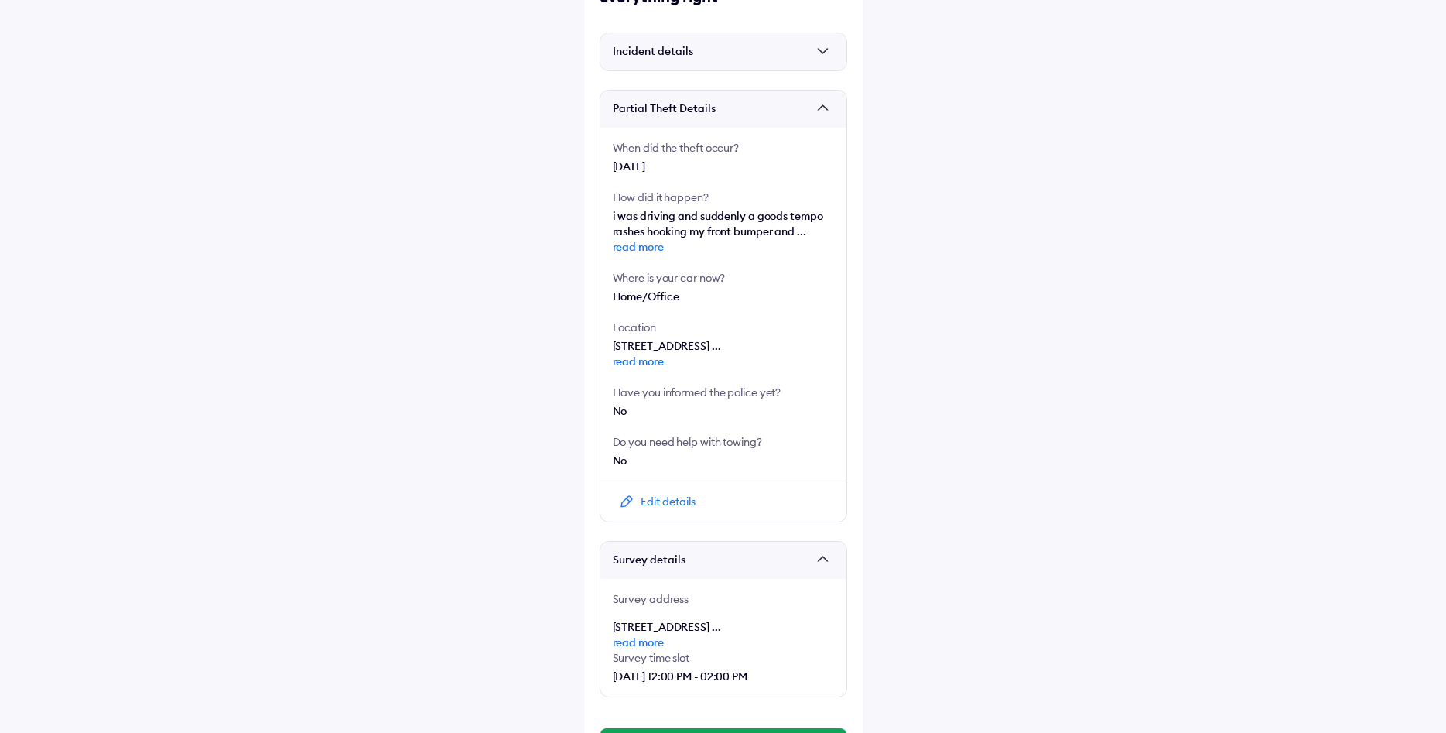
scroll to position [215, 0]
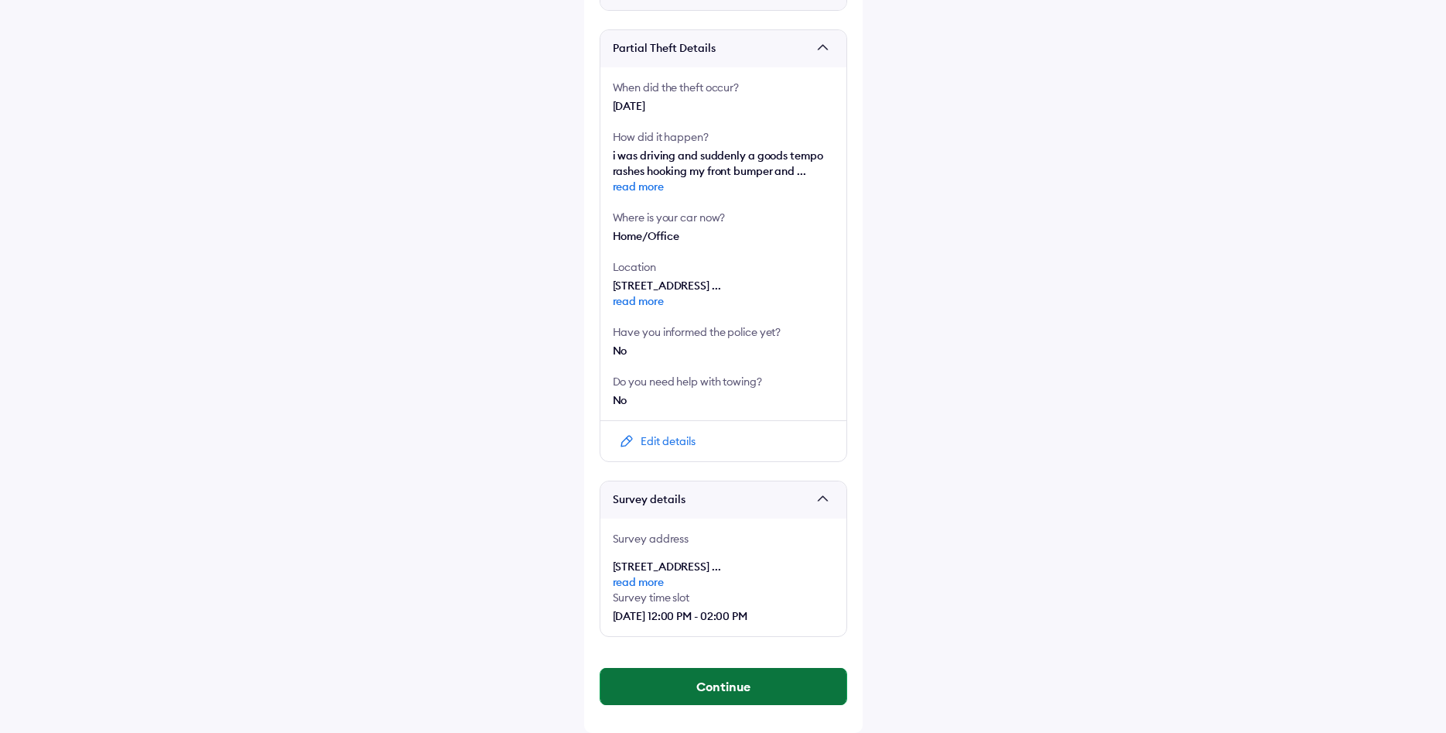
click at [728, 693] on button "Continue" at bounding box center [723, 686] width 246 height 37
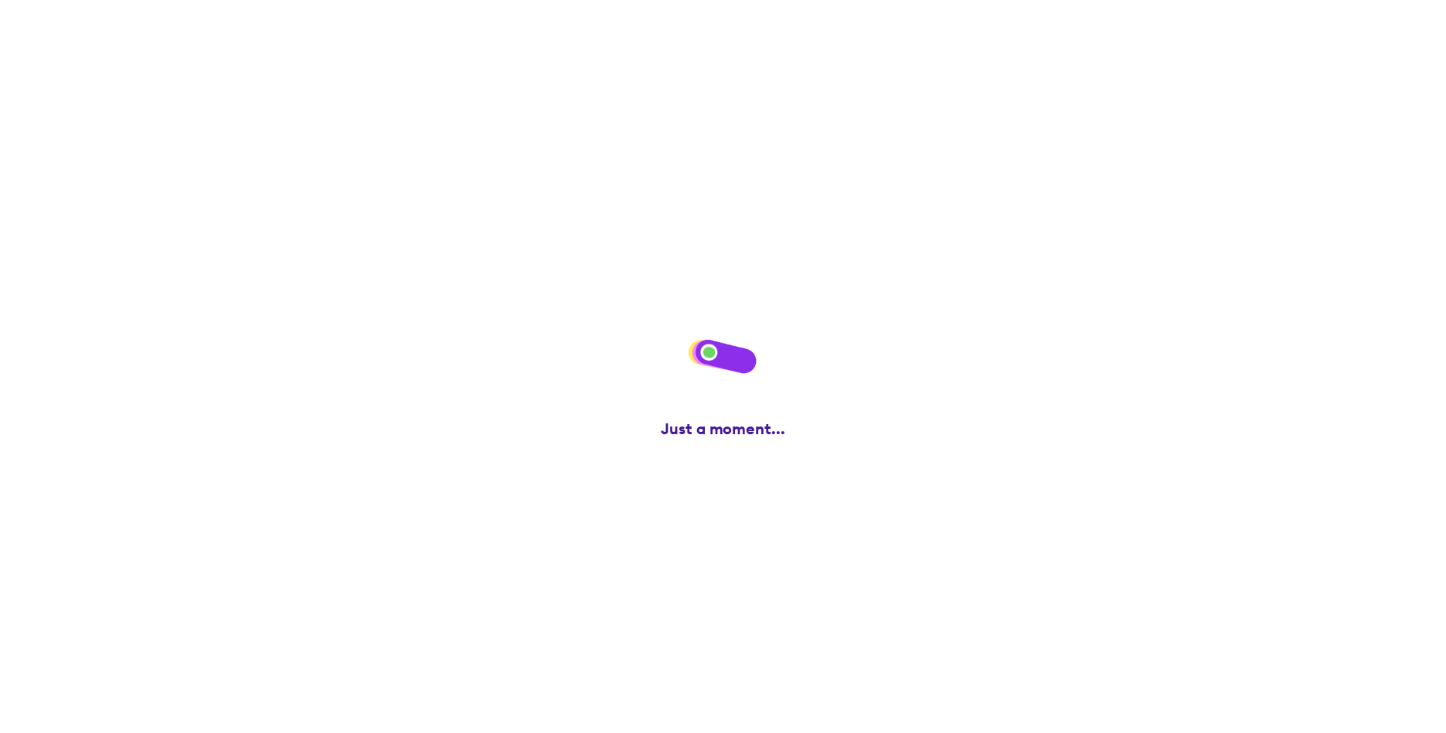
scroll to position [0, 0]
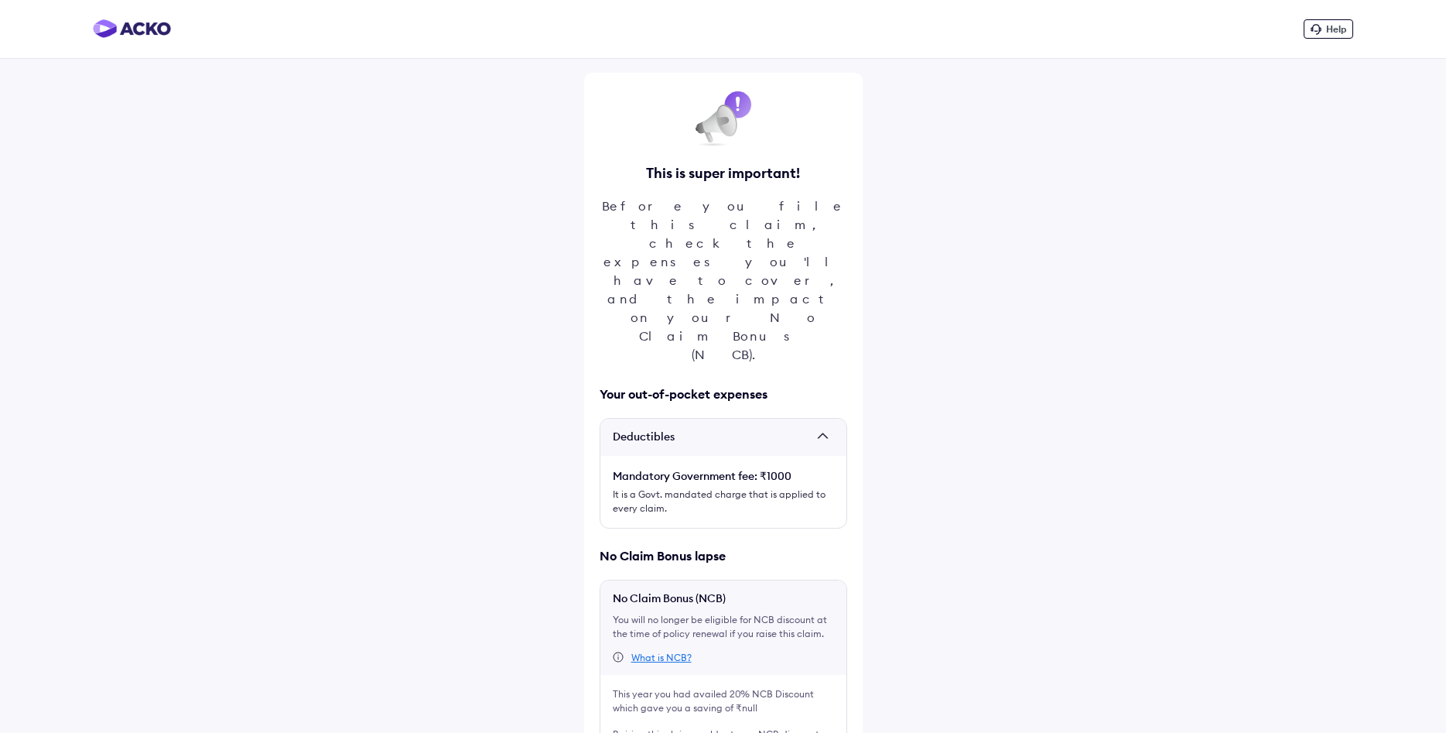
scroll to position [45, 0]
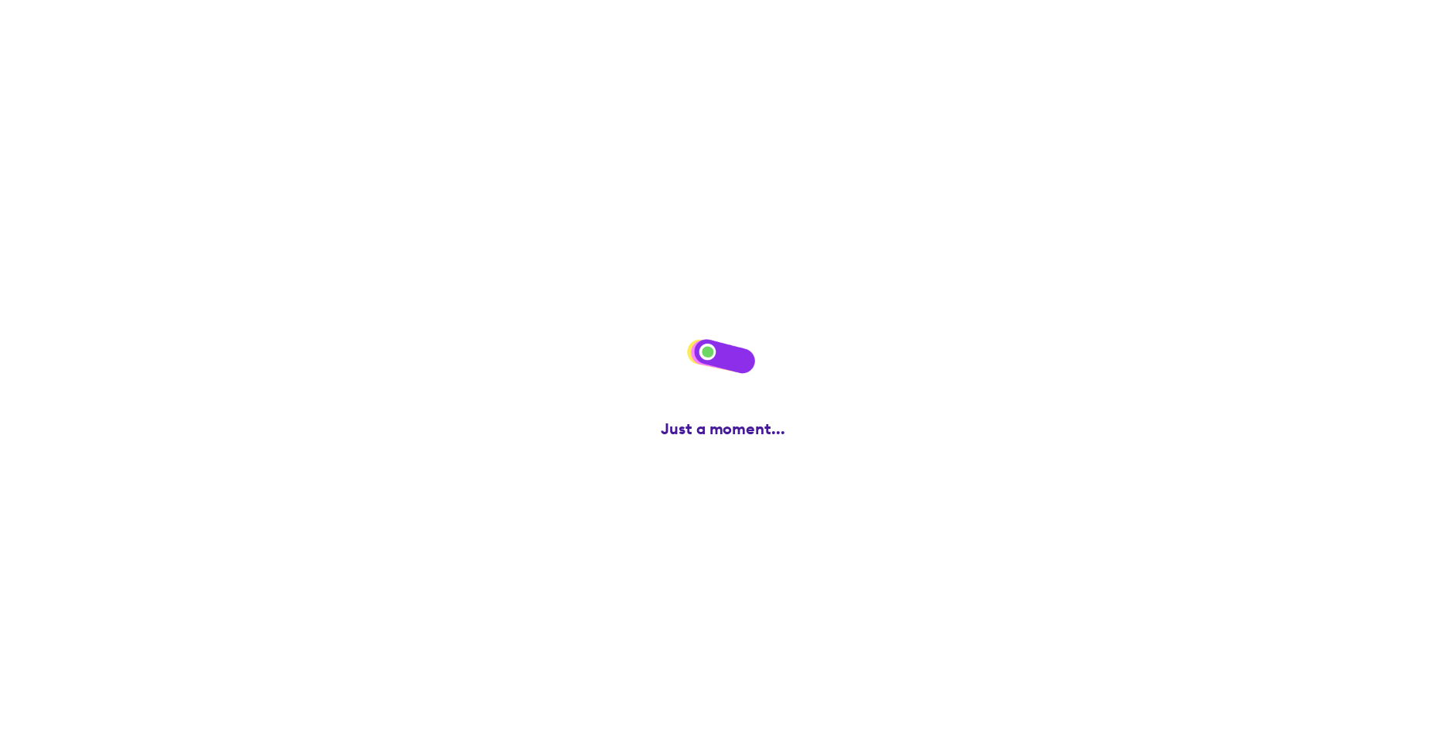
scroll to position [0, 0]
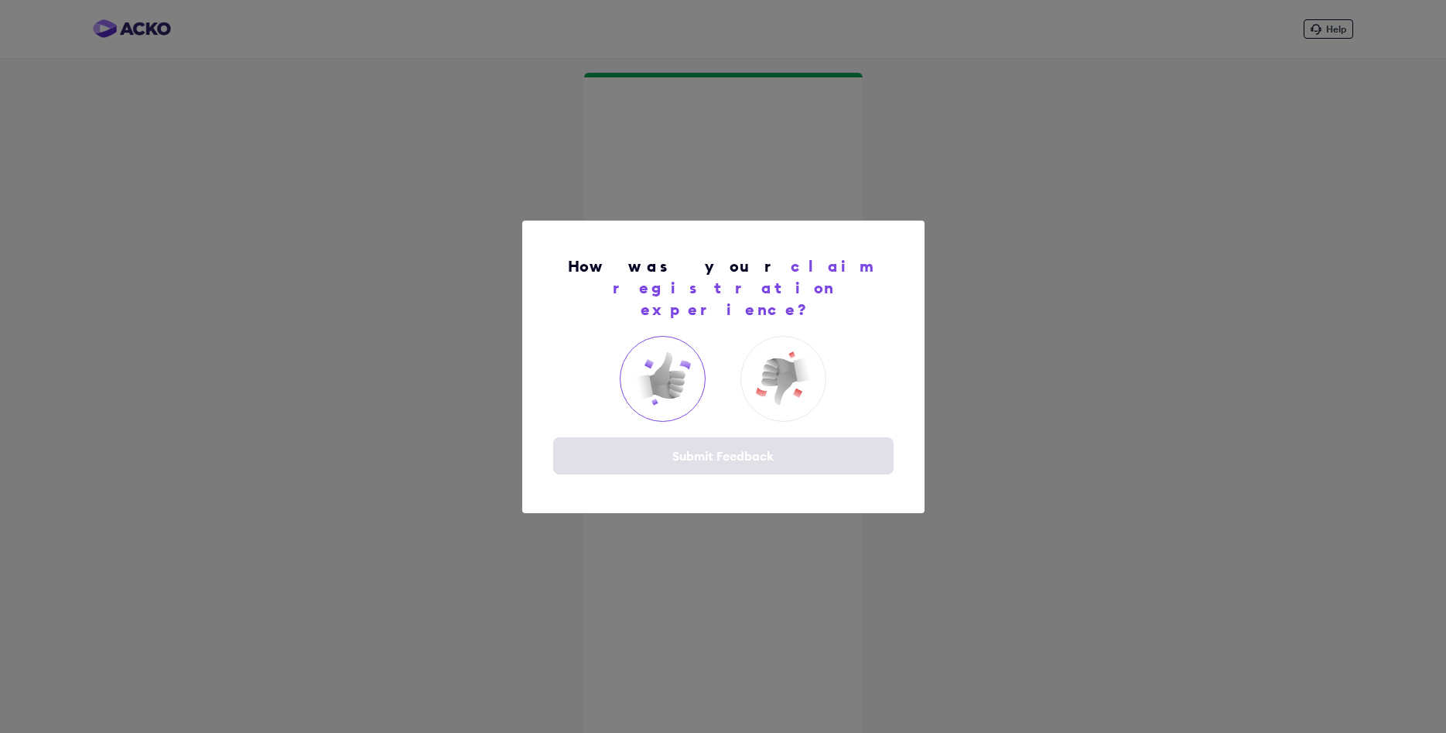
click at [671, 368] on img at bounding box center [663, 378] width 62 height 62
